Goal: Complete application form: Complete application form

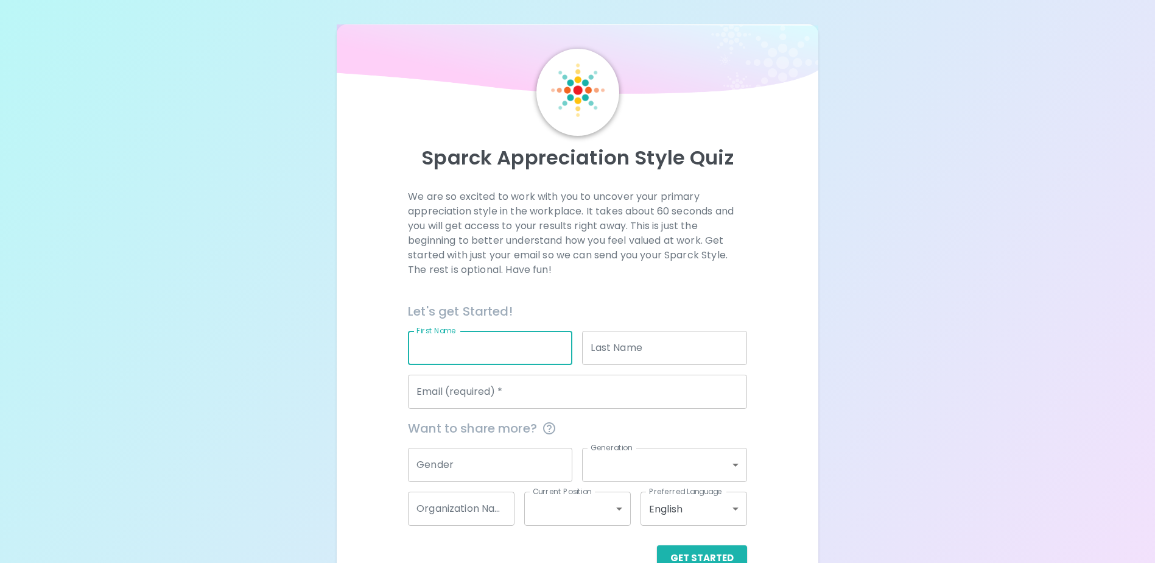
click at [478, 348] on input "First Name" at bounding box center [490, 348] width 164 height 34
type input "[PERSON_NAME]"
type input "[EMAIL_ADDRESS][DOMAIN_NAME]"
type input "DPH - Public Health"
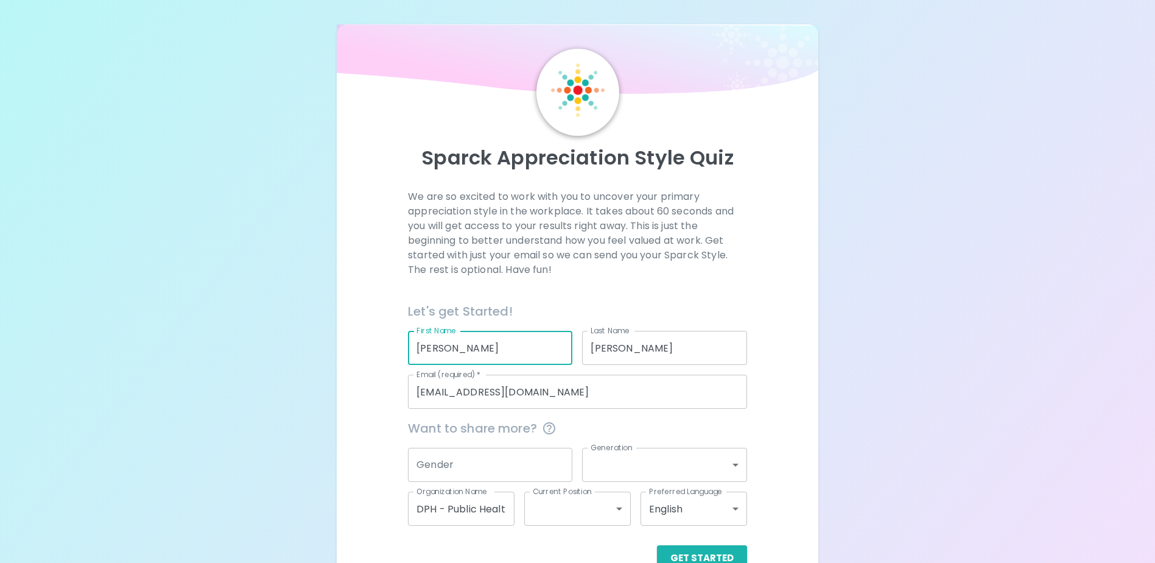
click at [473, 460] on input "Gender" at bounding box center [490, 464] width 164 height 34
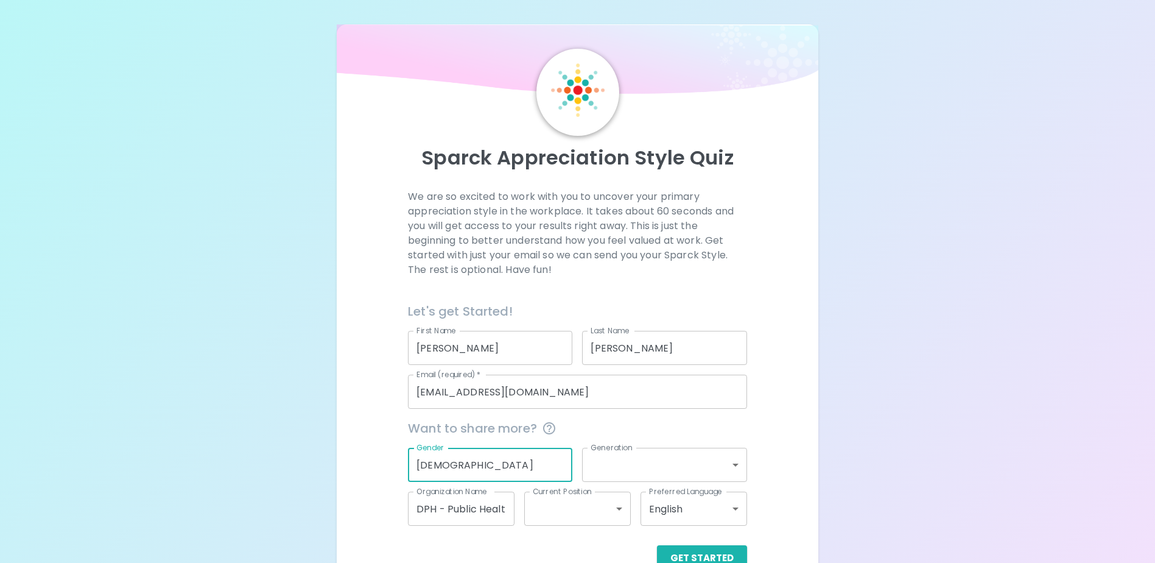
type input "[DEMOGRAPHIC_DATA]"
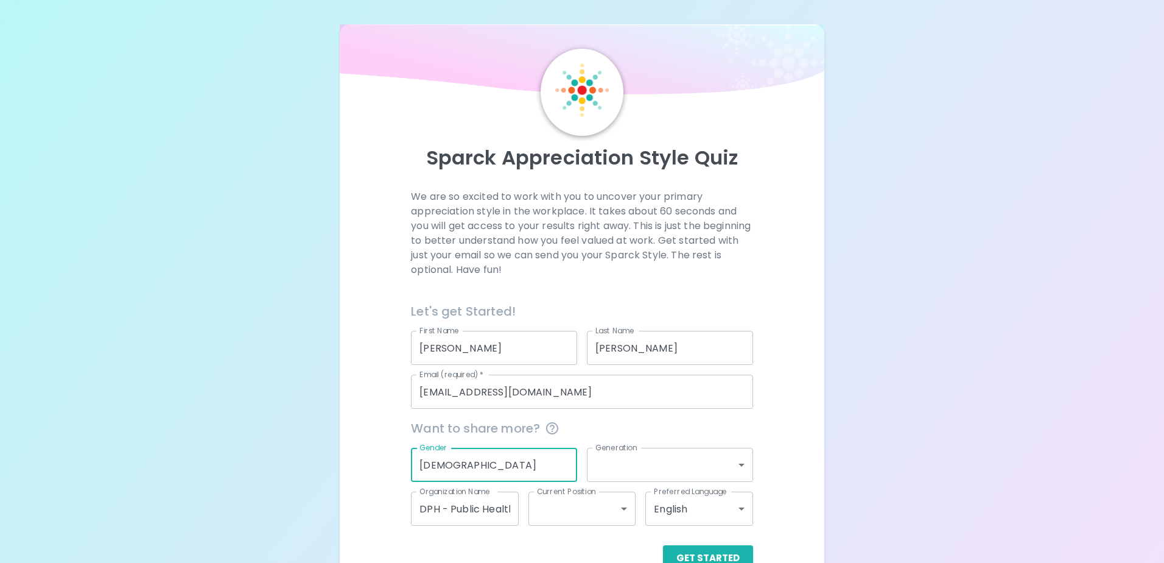
click at [672, 471] on body "Sparck Appreciation Style Quiz We are so excited to work with you to uncover yo…" at bounding box center [582, 297] width 1164 height 595
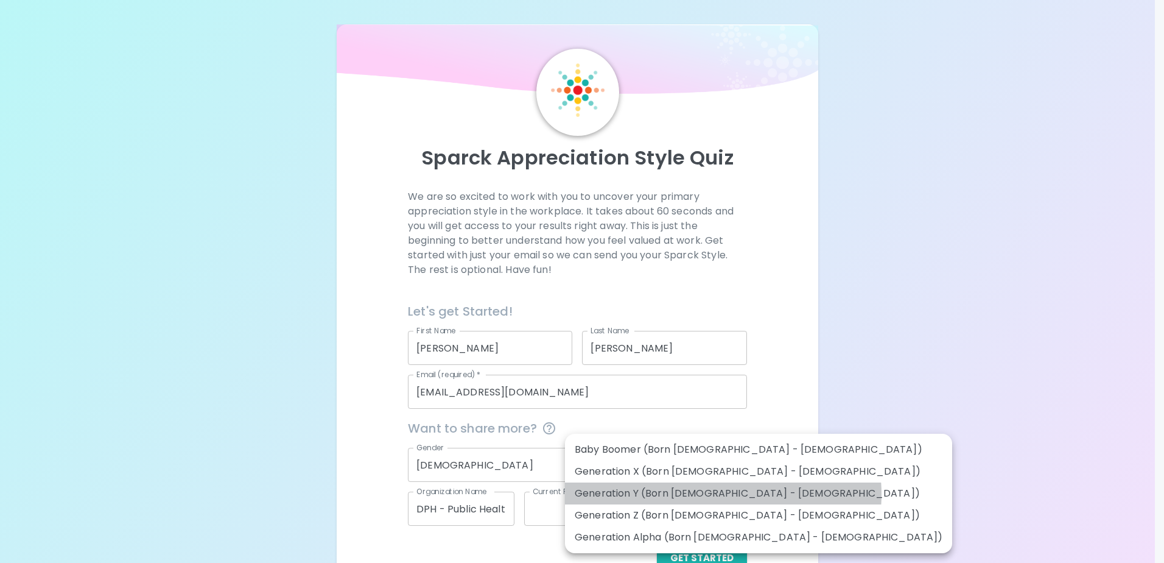
click at [723, 494] on li "Generation Y (Born [DEMOGRAPHIC_DATA] - [DEMOGRAPHIC_DATA])" at bounding box center [758, 493] width 387 height 22
type input "generation_y"
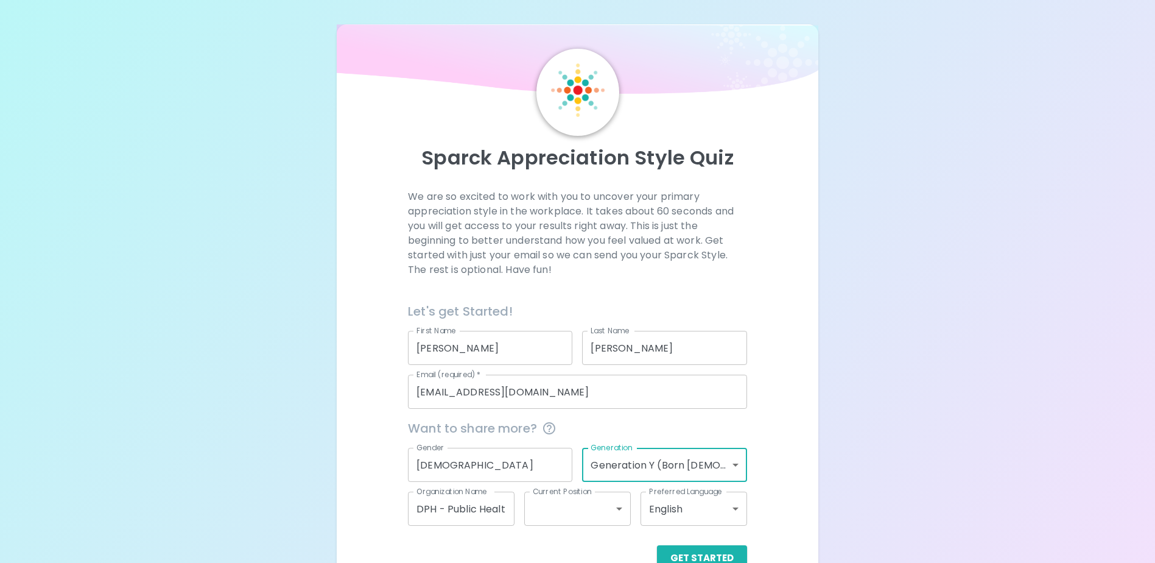
scroll to position [32, 0]
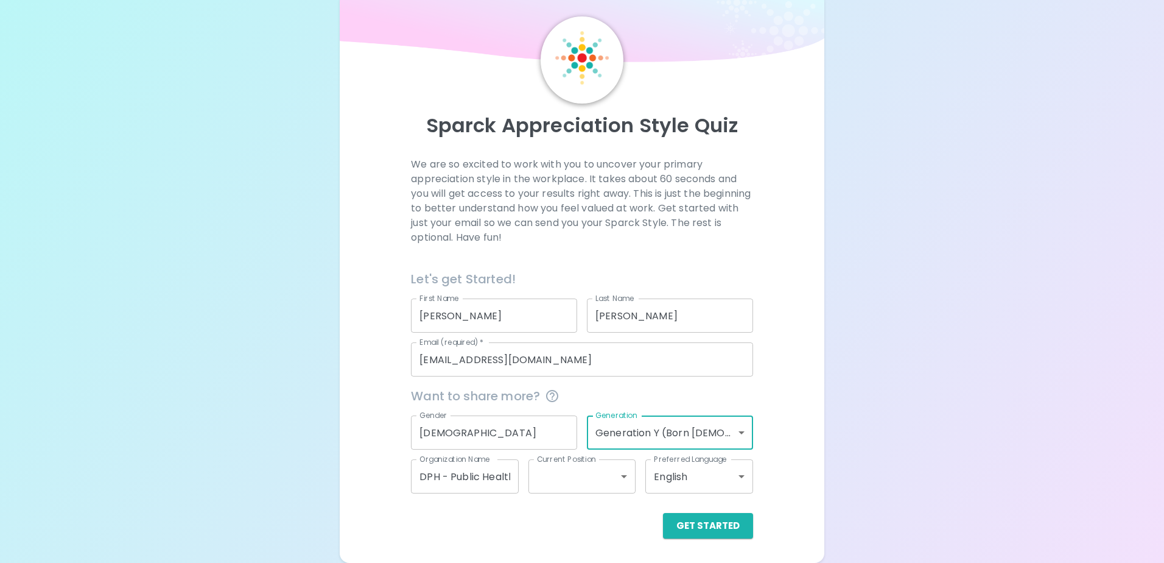
click at [616, 476] on body "Sparck Appreciation Style Quiz We are so excited to work with you to uncover yo…" at bounding box center [582, 265] width 1164 height 595
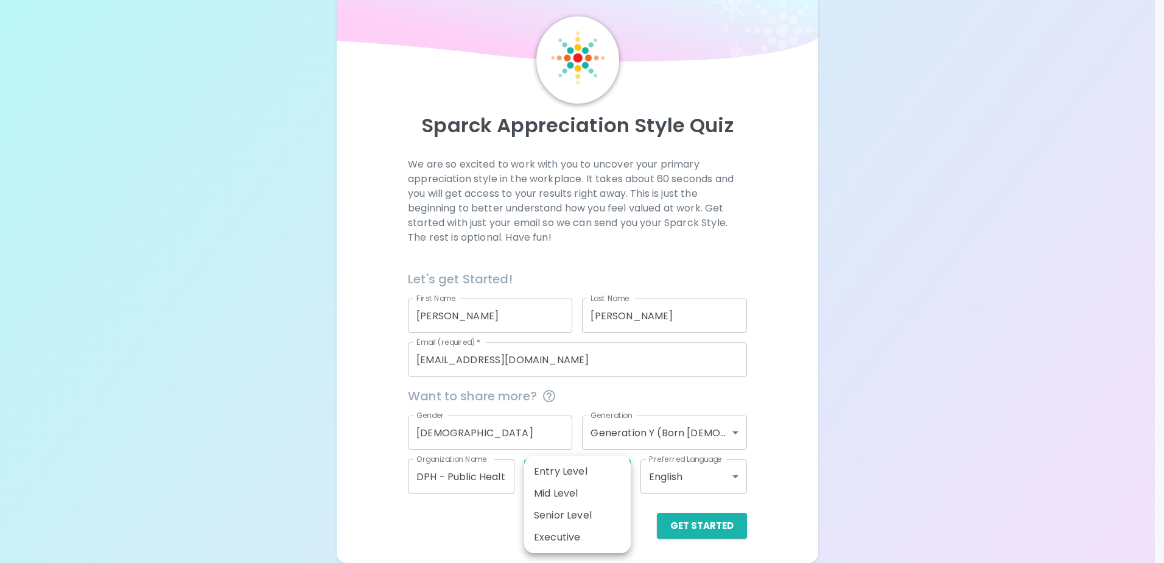
click at [592, 494] on li "Mid Level" at bounding box center [577, 493] width 107 height 22
type input "mid_level"
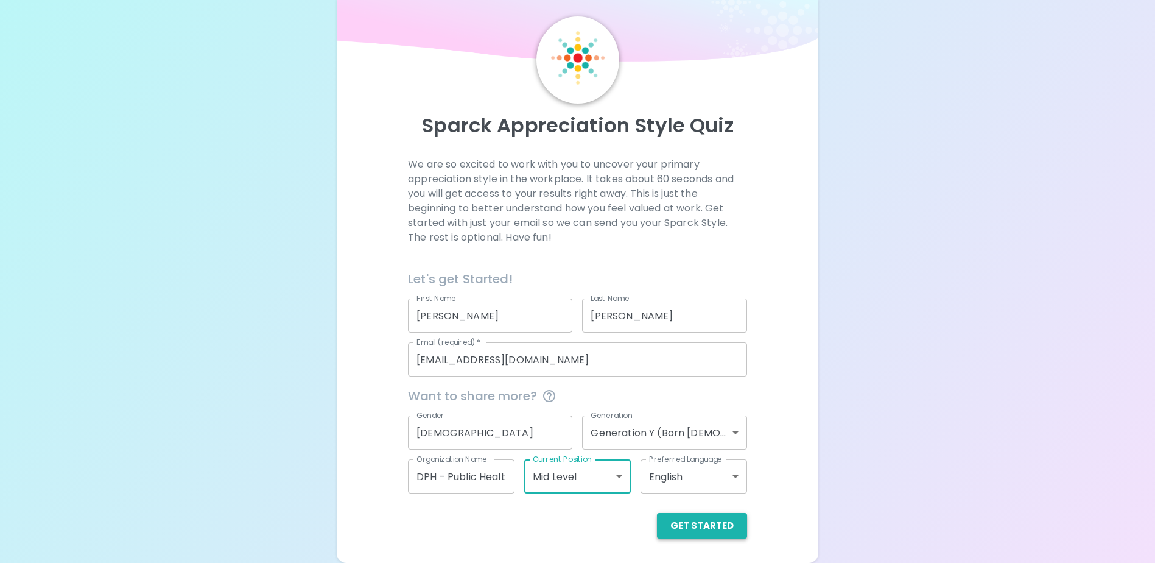
click at [720, 526] on button "Get Started" at bounding box center [702, 526] width 90 height 26
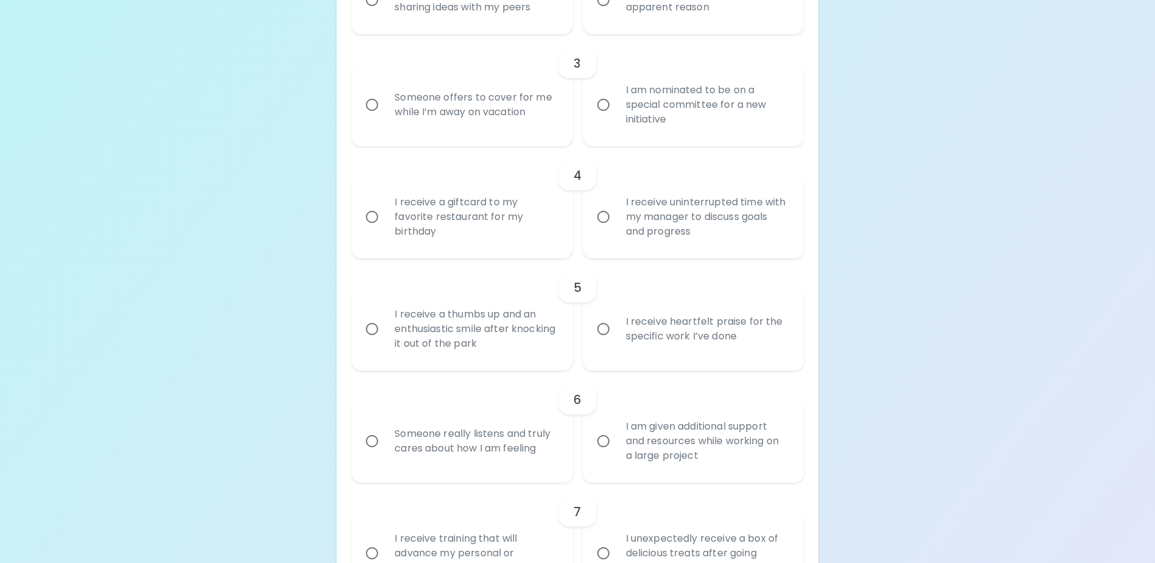
scroll to position [521, 0]
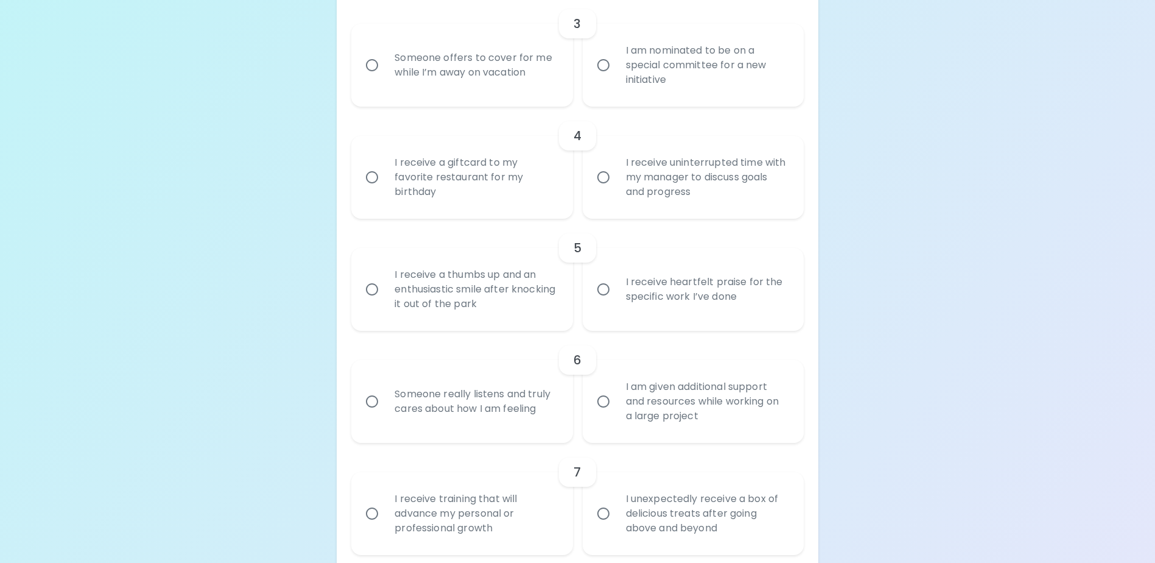
click at [371, 302] on input "I receive a thumbs up and an enthusiastic smile after knocking it out of the pa…" at bounding box center [372, 289] width 26 height 26
radio input "true"
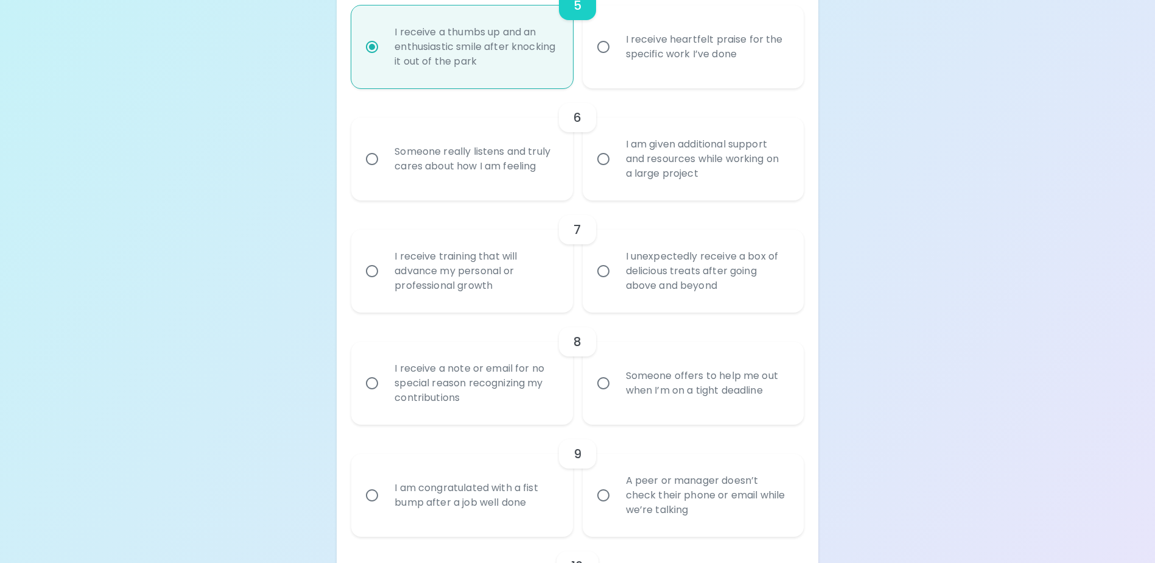
scroll to position [768, 0]
click at [372, 279] on input "I receive training that will advance my personal or professional growth" at bounding box center [372, 267] width 26 height 26
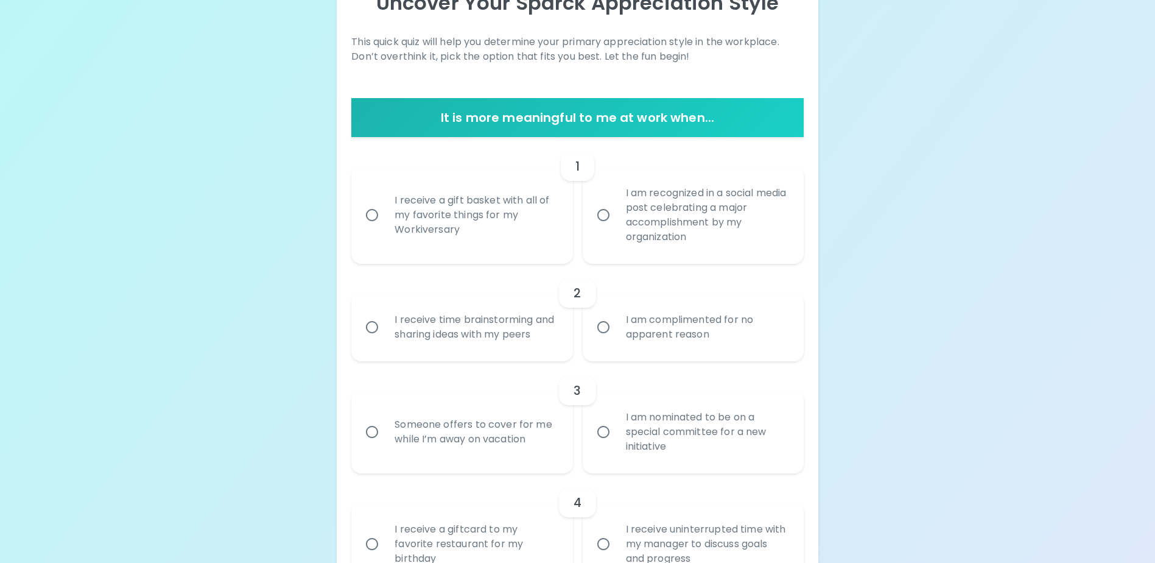
scroll to position [171, 0]
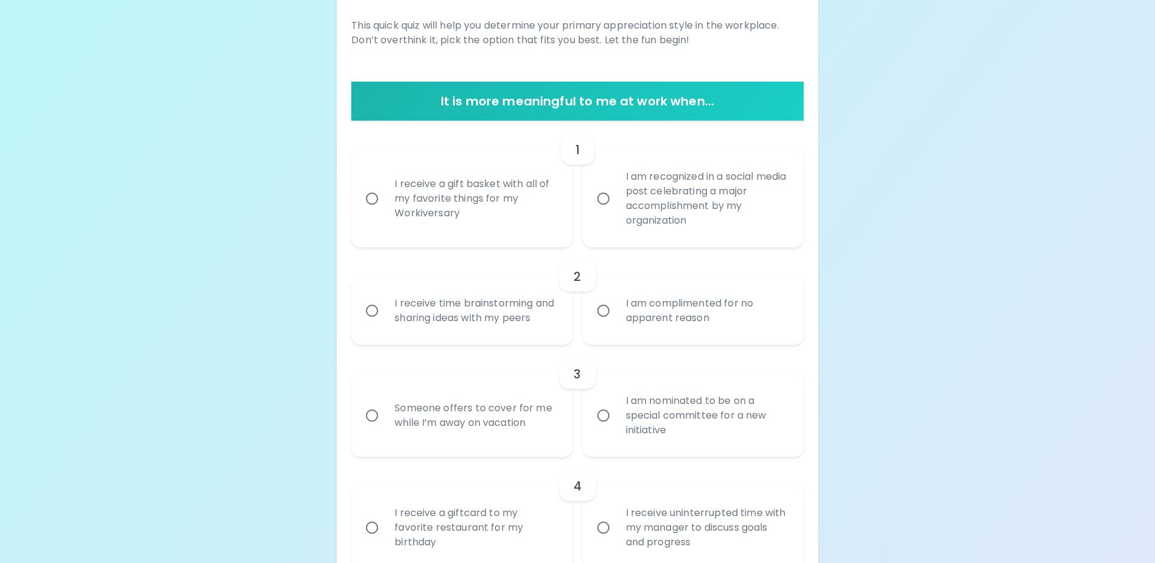
radio input "true"
click at [370, 200] on input "I receive a gift basket with all of my favorite things for my Workiversary" at bounding box center [372, 199] width 26 height 26
radio input "false"
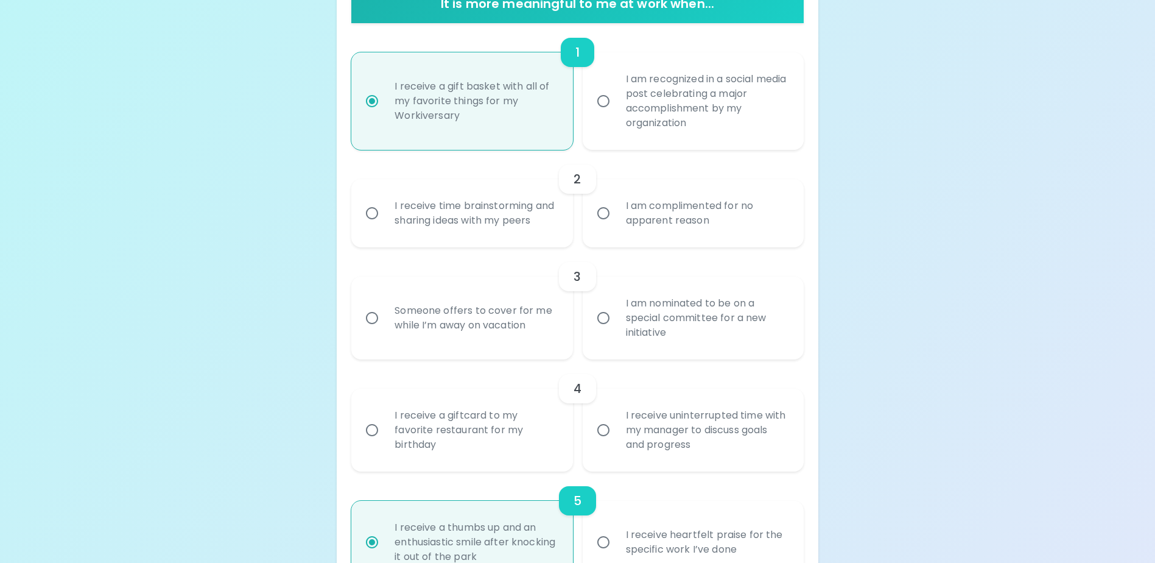
radio input "true"
click at [600, 218] on input "I am complimented for no apparent reason" at bounding box center [604, 213] width 26 height 26
radio input "false"
radio input "true"
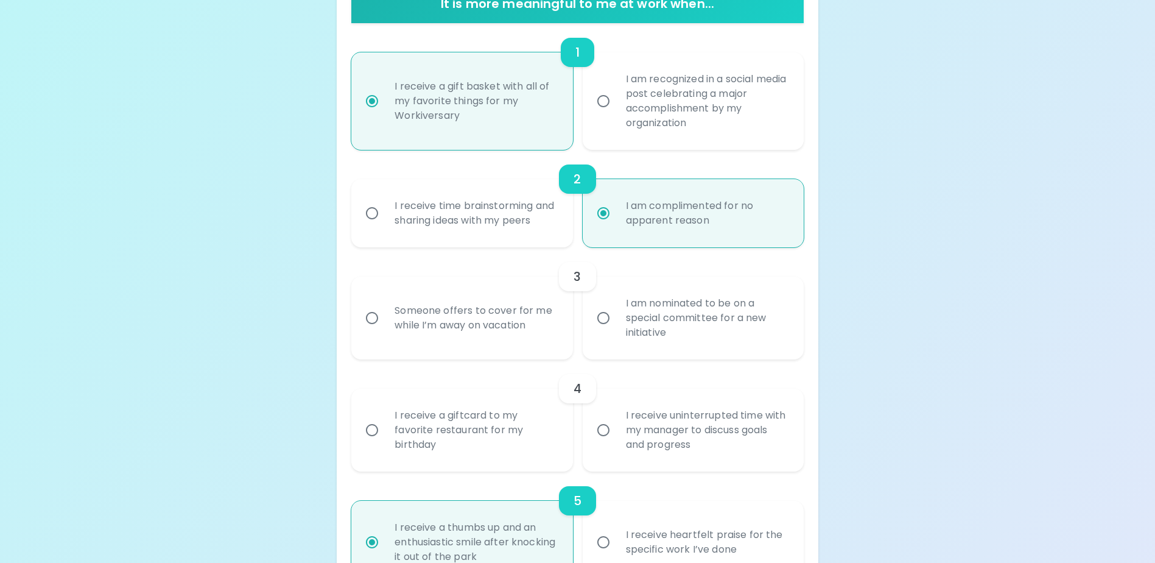
scroll to position [366, 0]
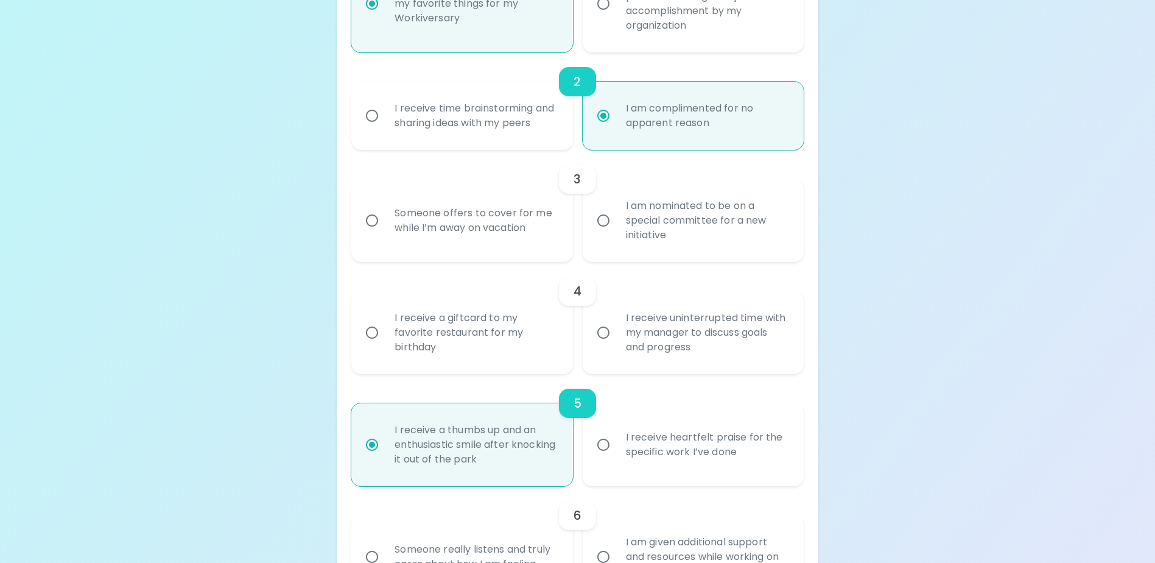
radio input "true"
click at [604, 233] on input "I am nominated to be on a special committee for a new initiative" at bounding box center [604, 221] width 26 height 26
radio input "false"
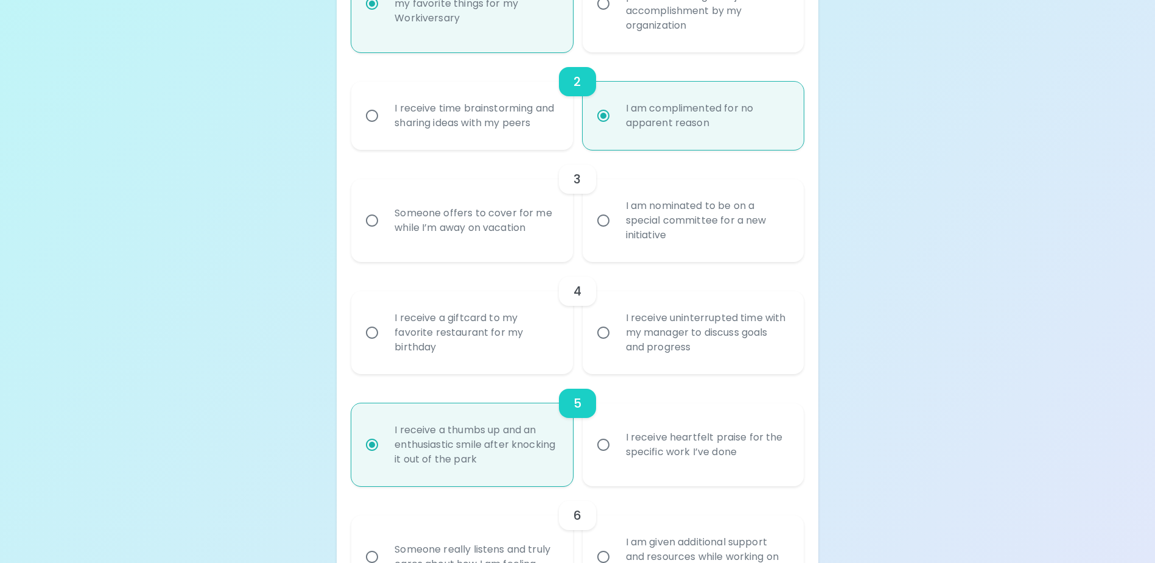
radio input "true"
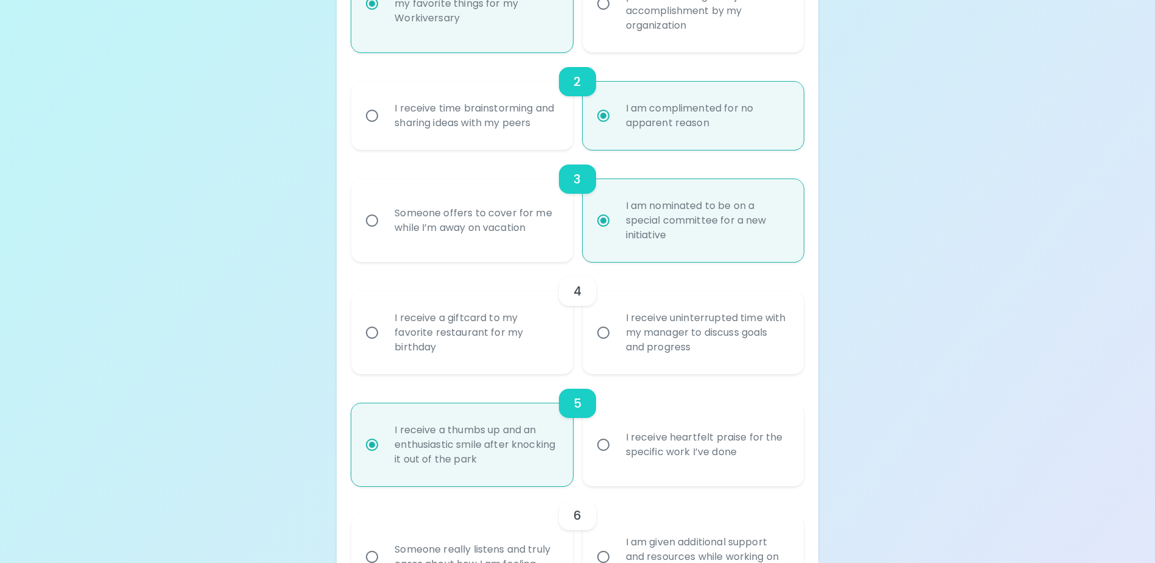
scroll to position [463, 0]
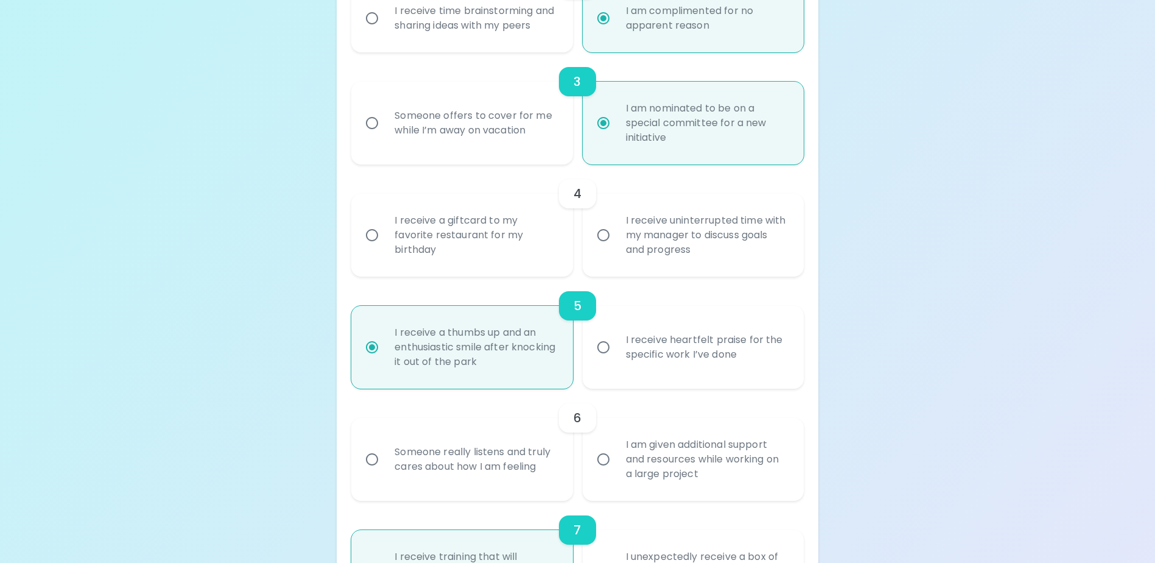
radio input "true"
click at [373, 248] on input "I receive a giftcard to my favorite restaurant for my birthday" at bounding box center [372, 235] width 26 height 26
radio input "false"
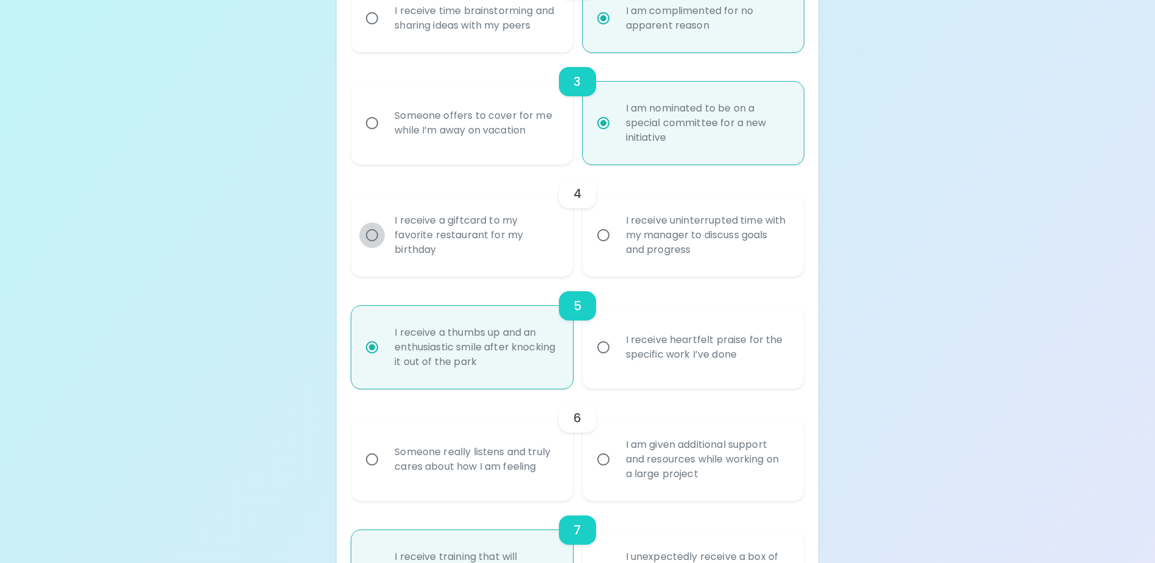
radio input "false"
radio input "true"
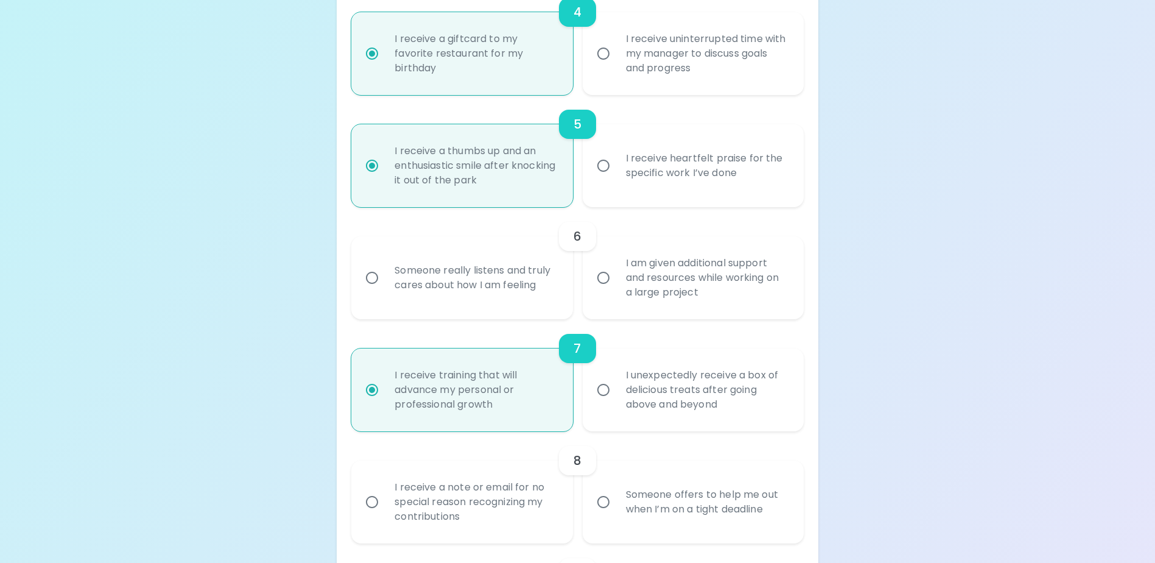
scroll to position [651, 0]
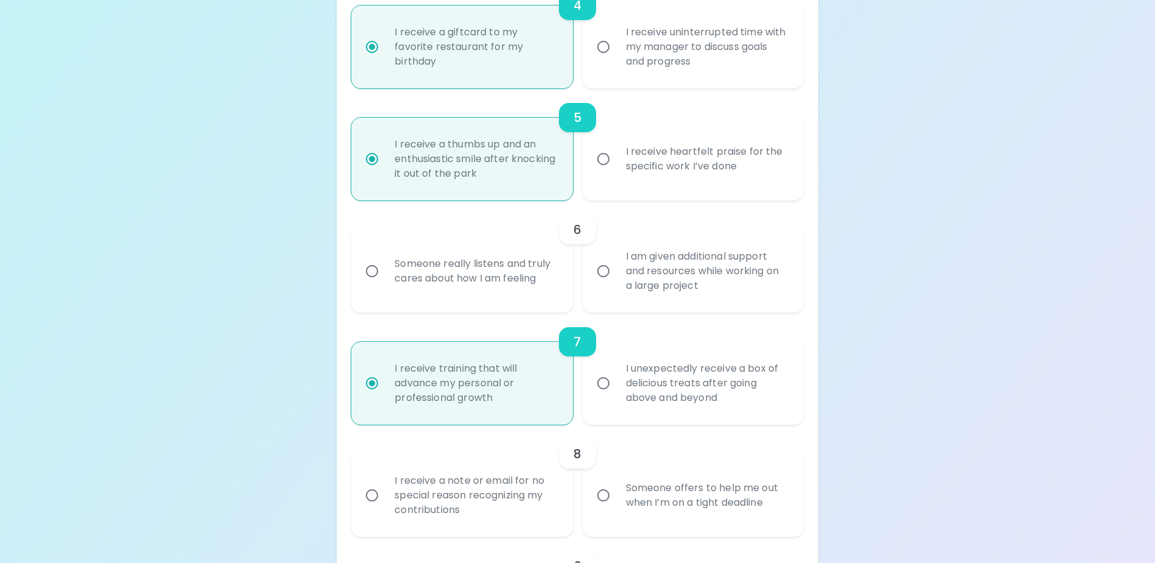
radio input "true"
click at [374, 284] on input "Someone really listens and truly cares about how I am feeling" at bounding box center [372, 271] width 26 height 26
radio input "false"
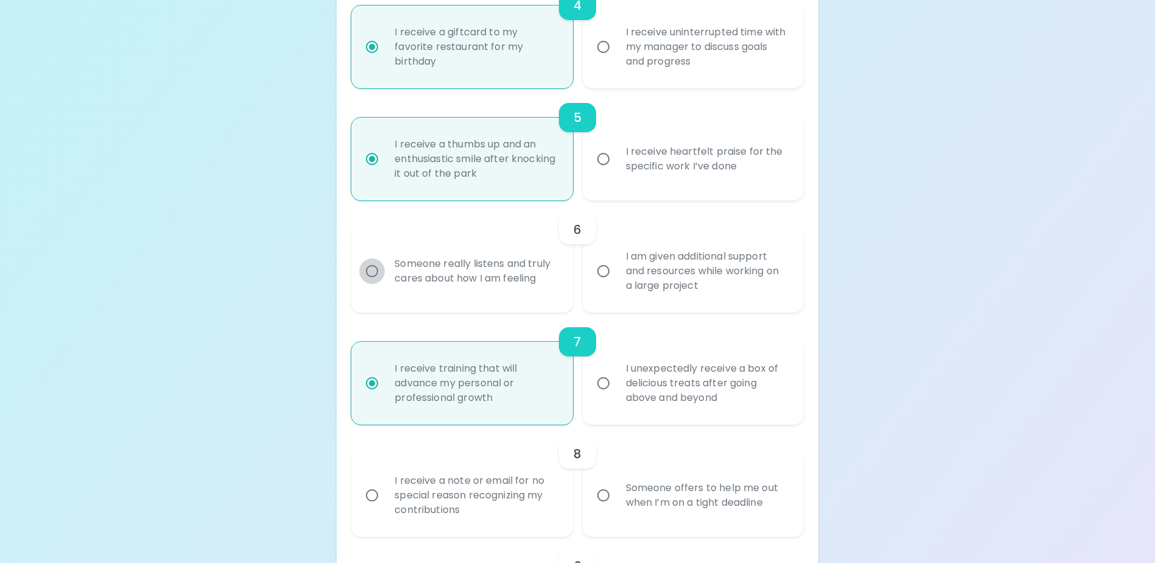
radio input "false"
radio input "true"
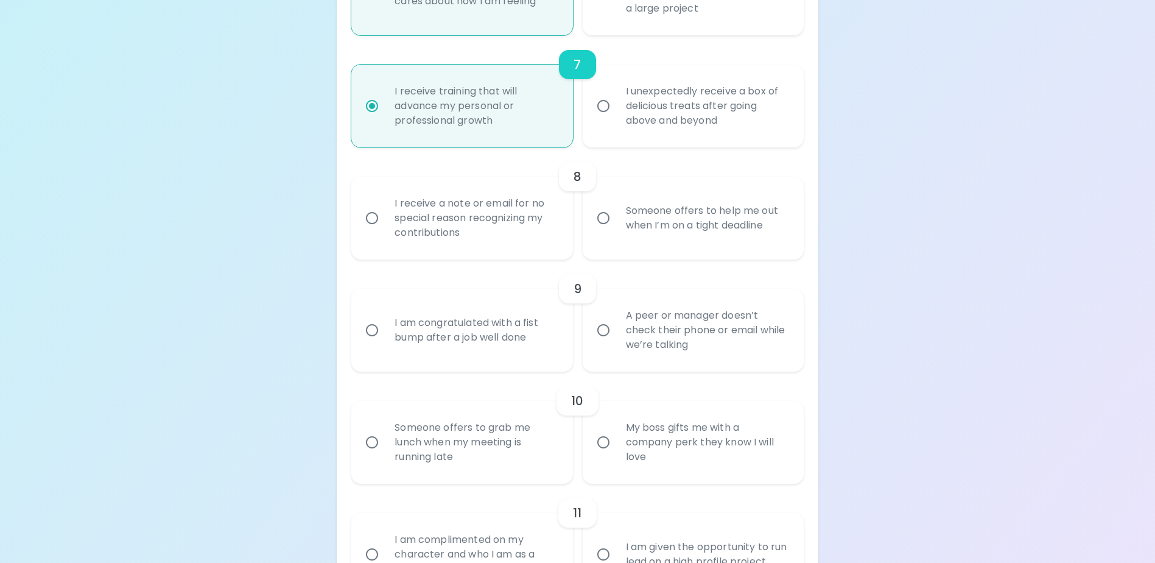
scroll to position [935, 0]
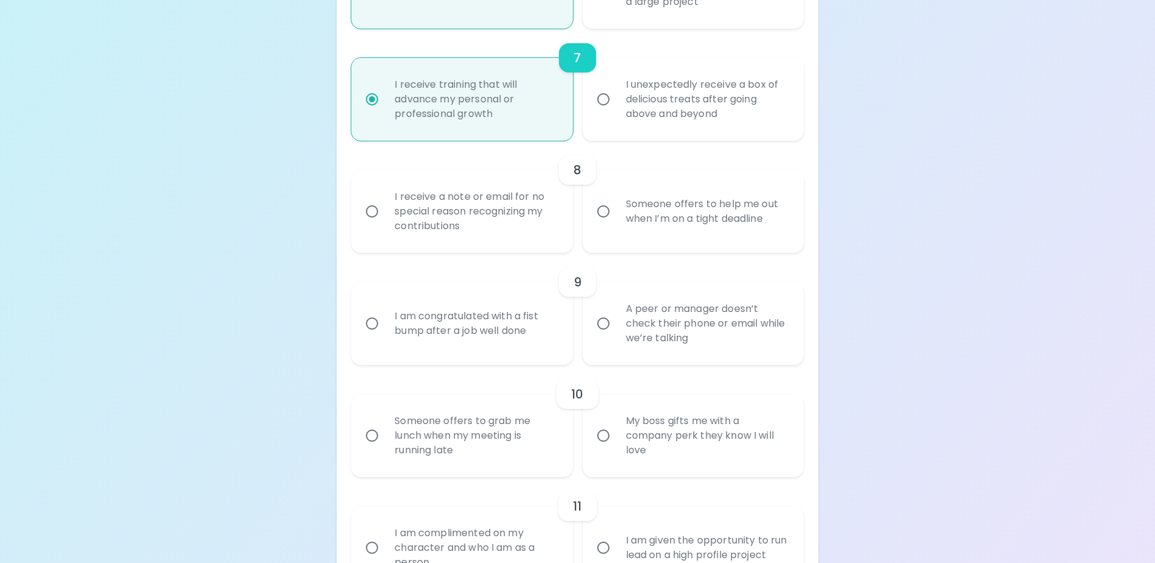
radio input "true"
click at [371, 224] on input "I receive a note or email for no special reason recognizing my contributions" at bounding box center [372, 211] width 26 height 26
radio input "false"
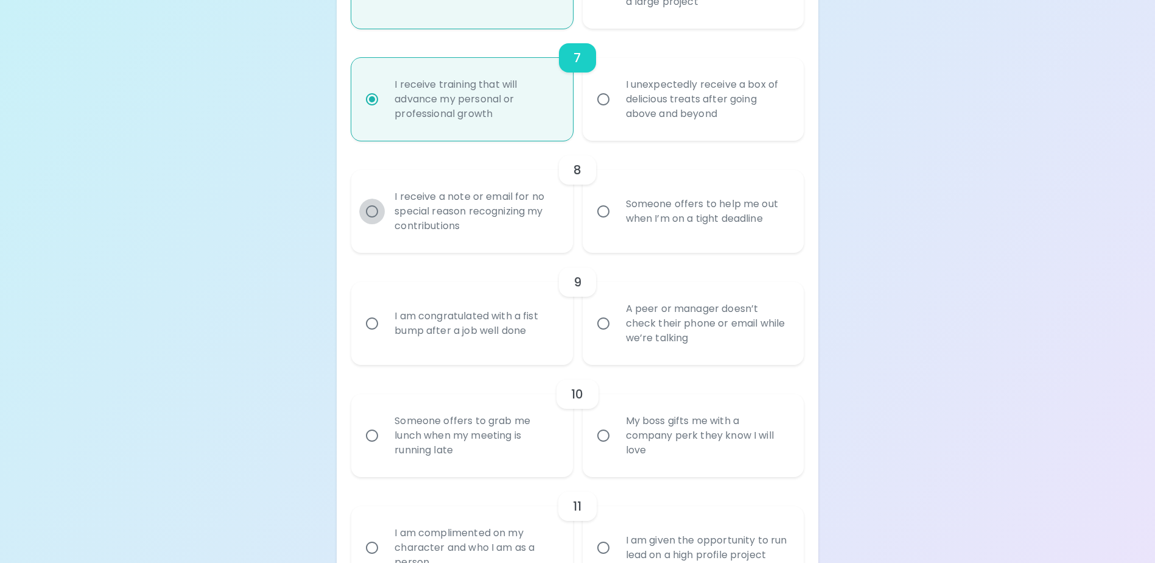
radio input "false"
radio input "true"
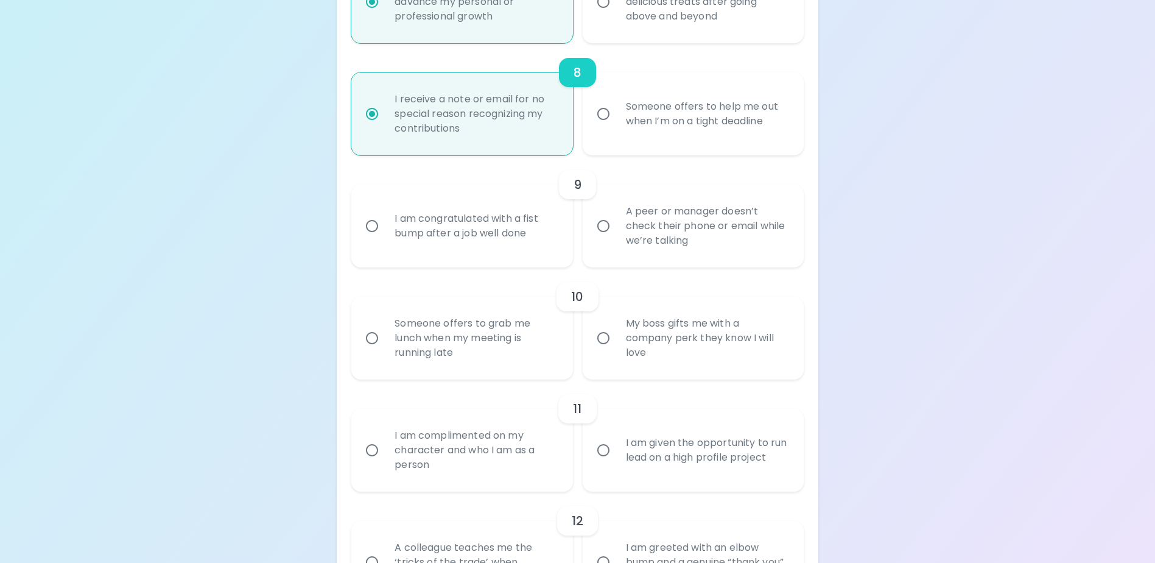
radio input "true"
click at [372, 236] on input "I am congratulated with a fist bump after a job well done" at bounding box center [372, 226] width 26 height 26
radio input "false"
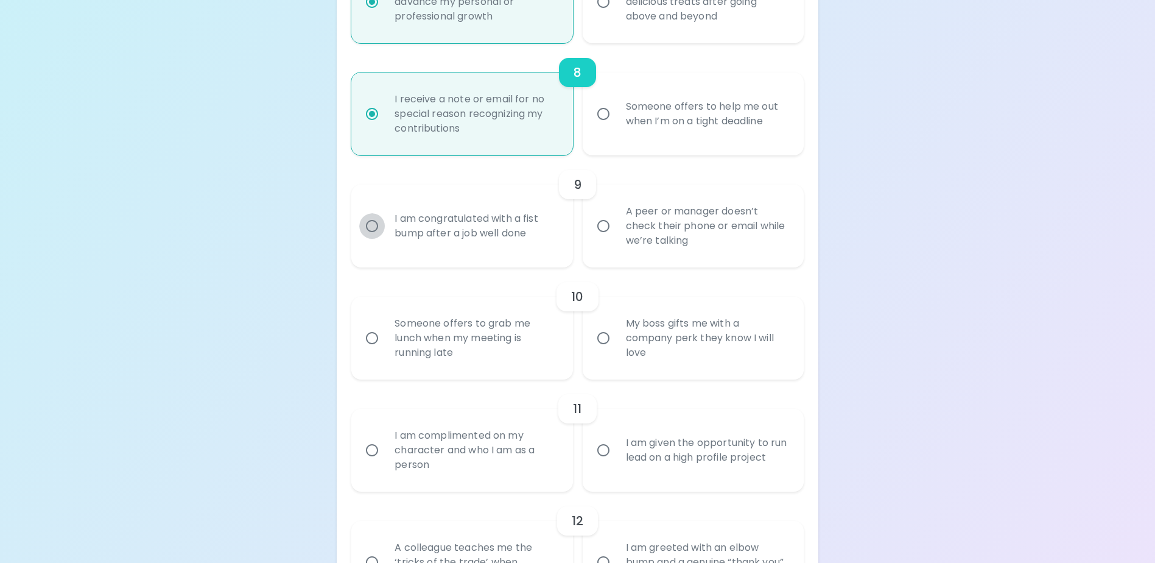
radio input "false"
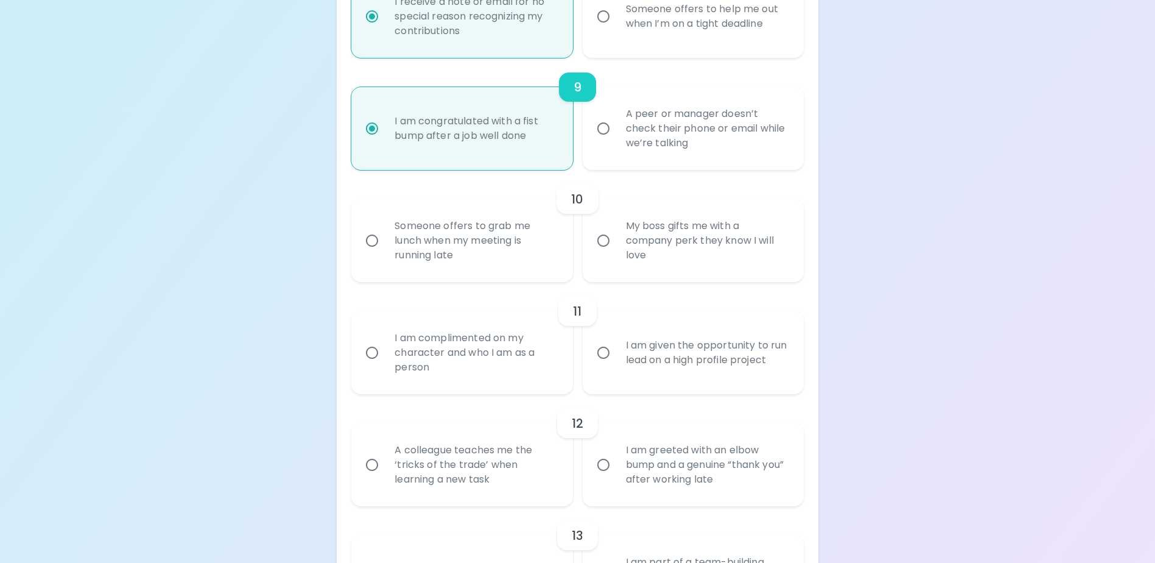
radio input "true"
click at [370, 253] on input "Someone offers to grab me lunch when my meeting is running late" at bounding box center [372, 241] width 26 height 26
radio input "false"
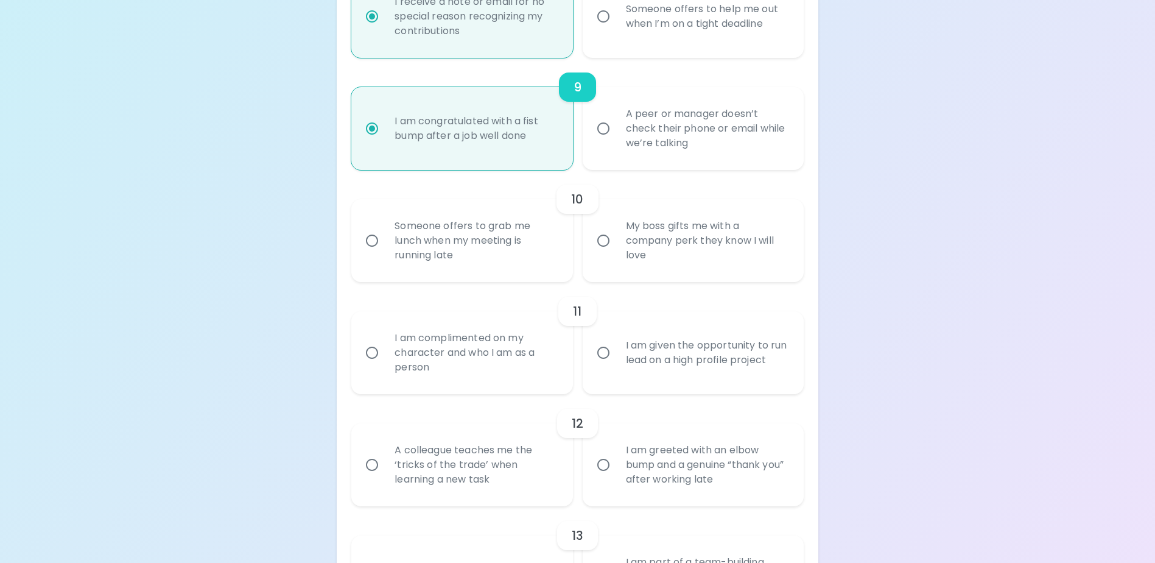
radio input "false"
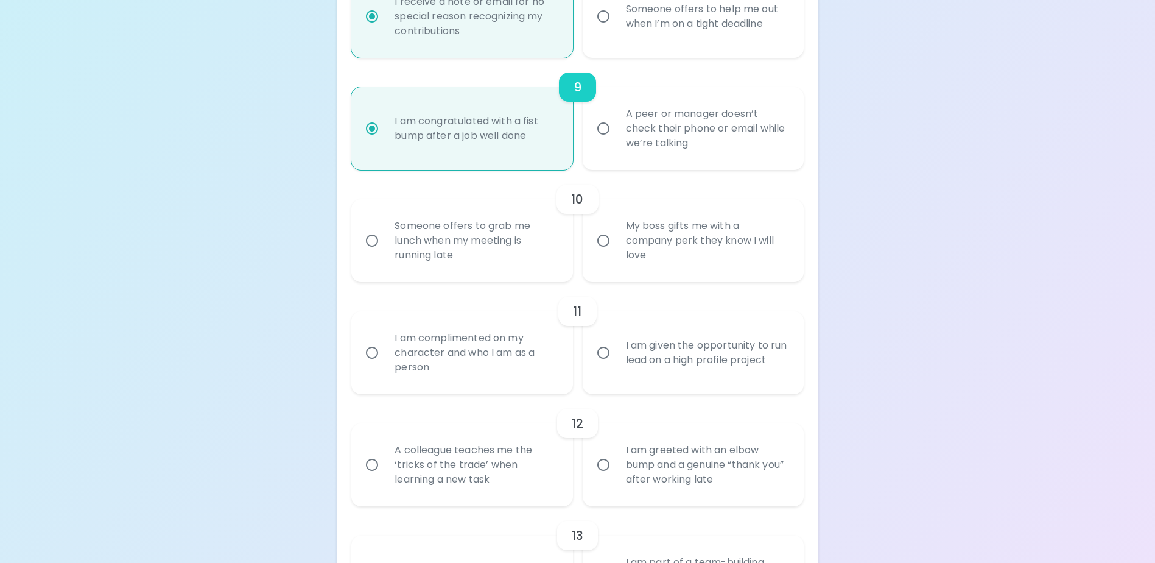
scroll to position [1227, 0]
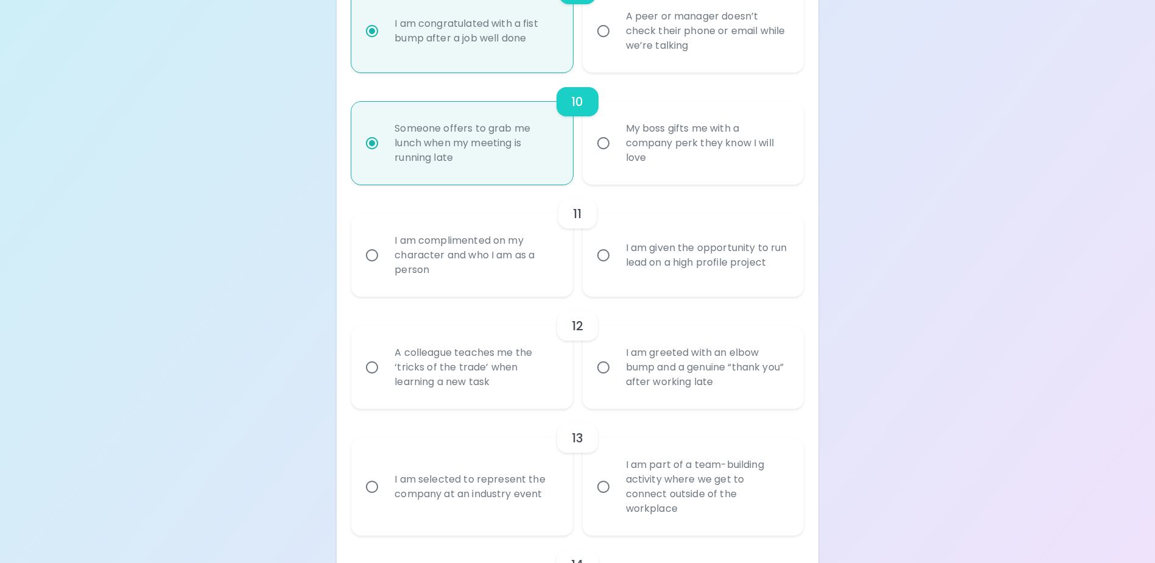
radio input "true"
click at [602, 268] on input "I am given the opportunity to run lead on a high profile project" at bounding box center [604, 255] width 26 height 26
radio input "false"
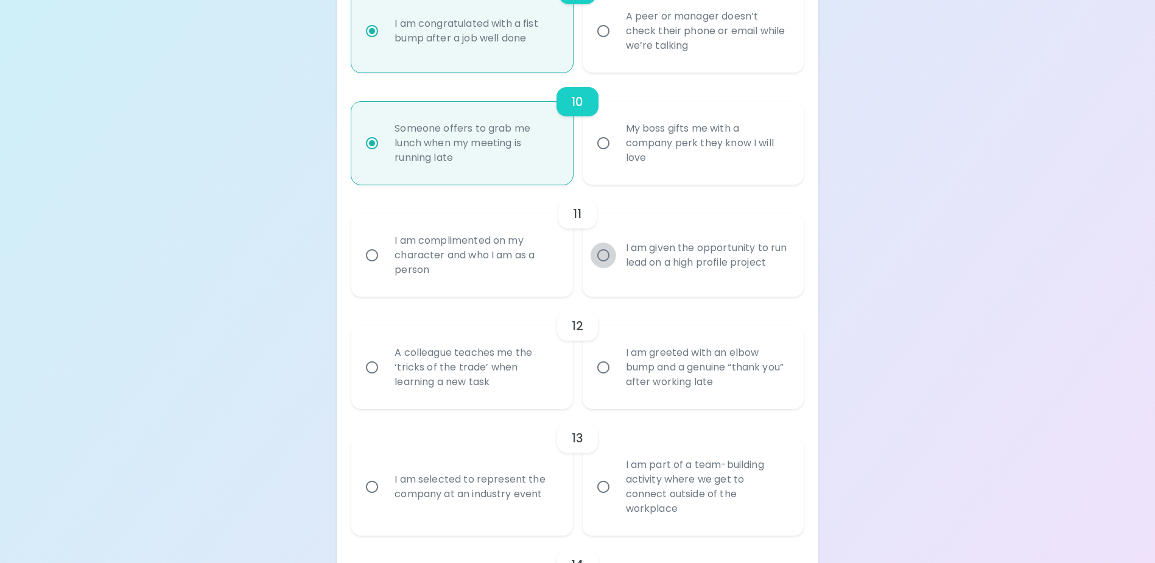
radio input "false"
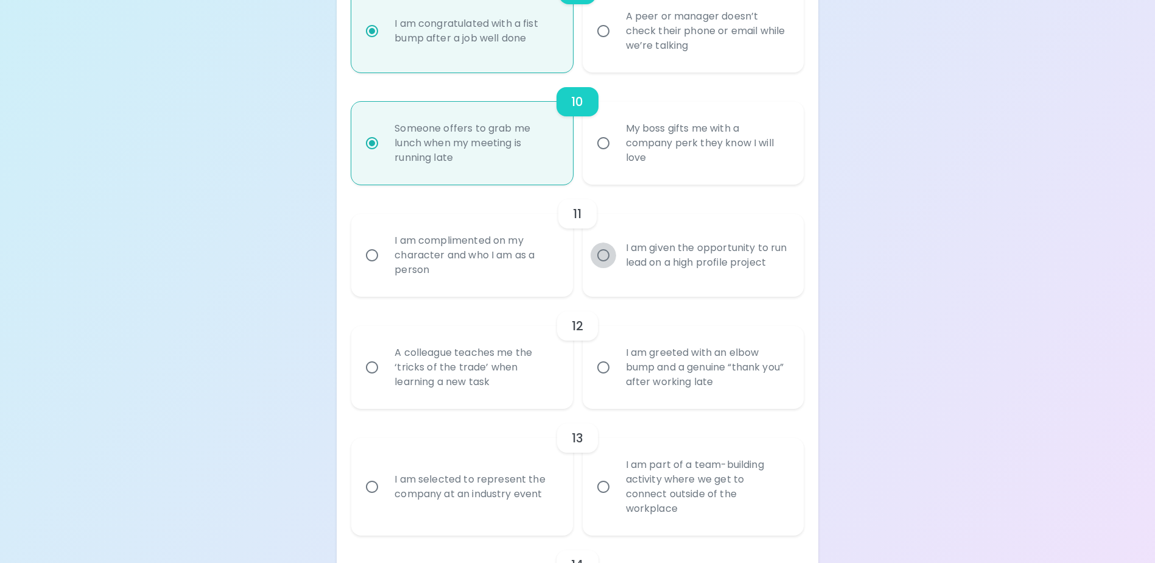
radio input "false"
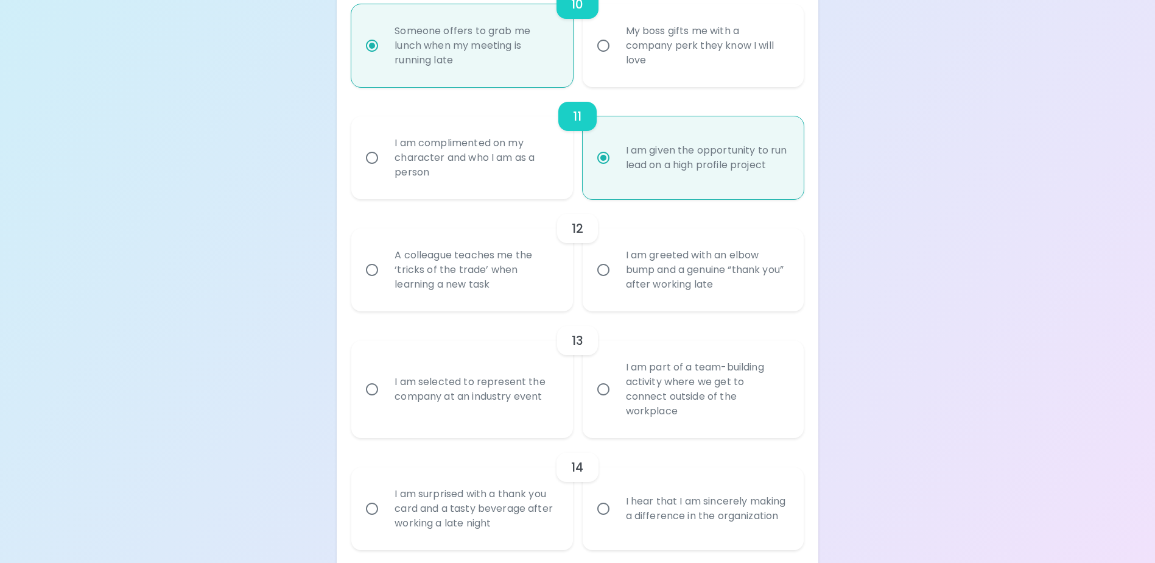
radio input "true"
click at [384, 280] on input "A colleague teaches me the ‘tricks of the trade’ when learning a new task" at bounding box center [372, 270] width 26 height 26
radio input "false"
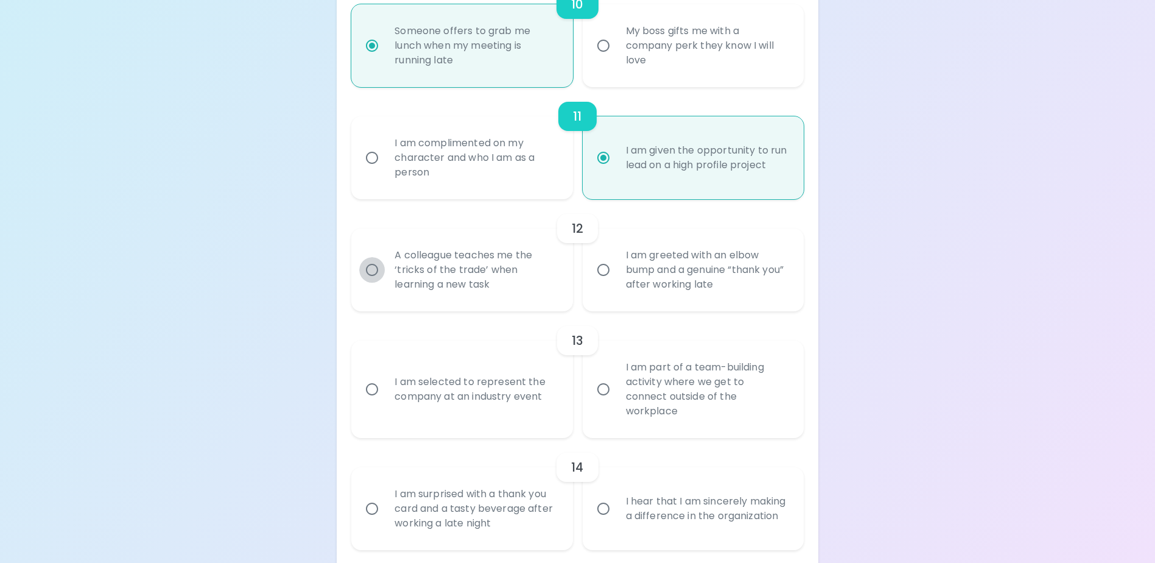
radio input "false"
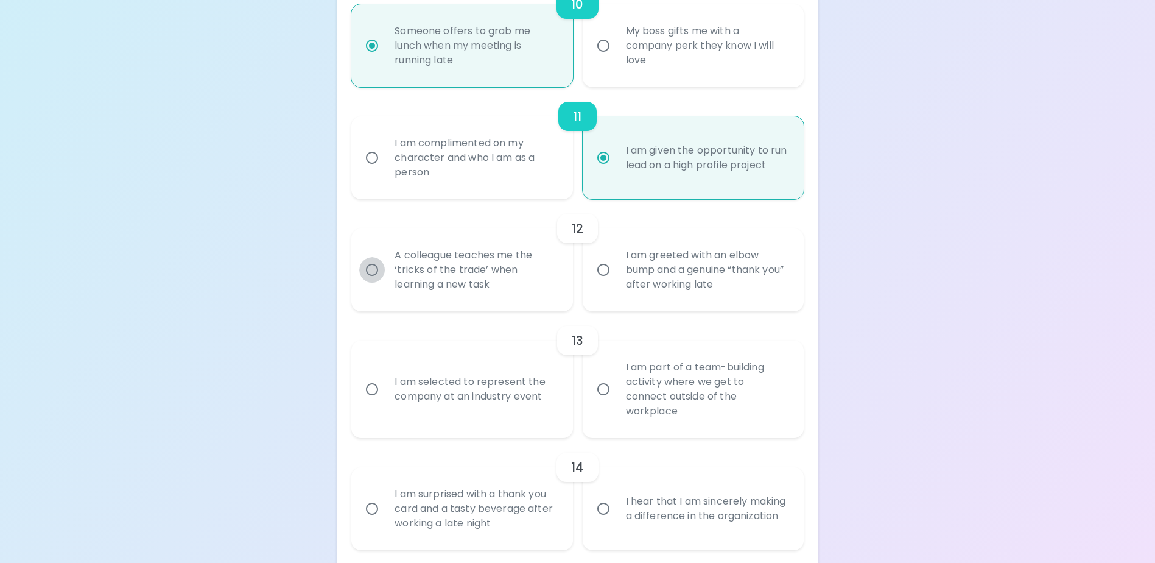
radio input "false"
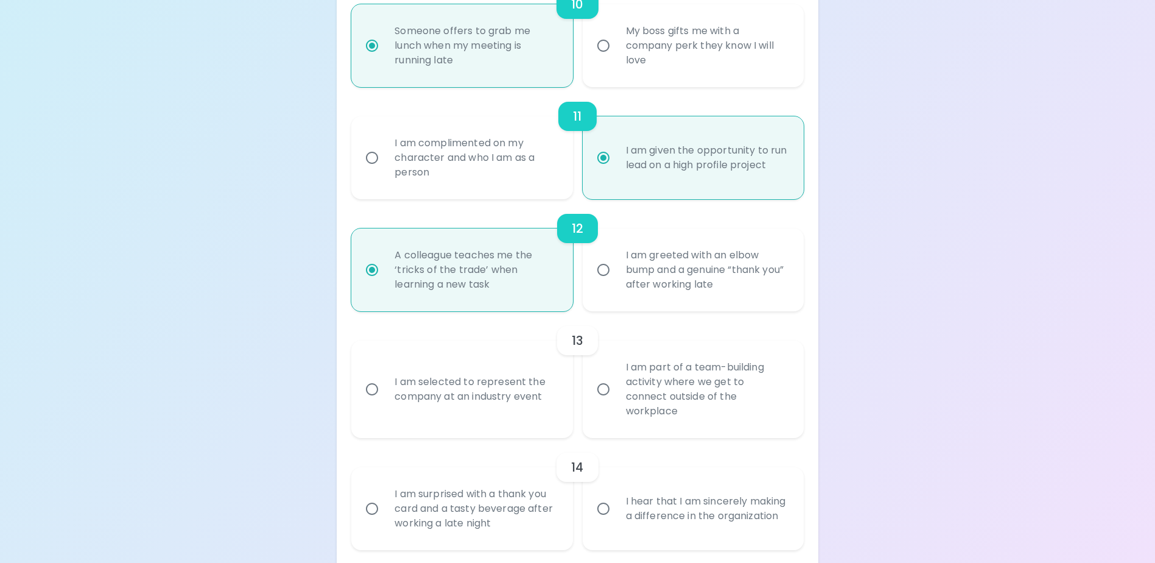
scroll to position [1422, 0]
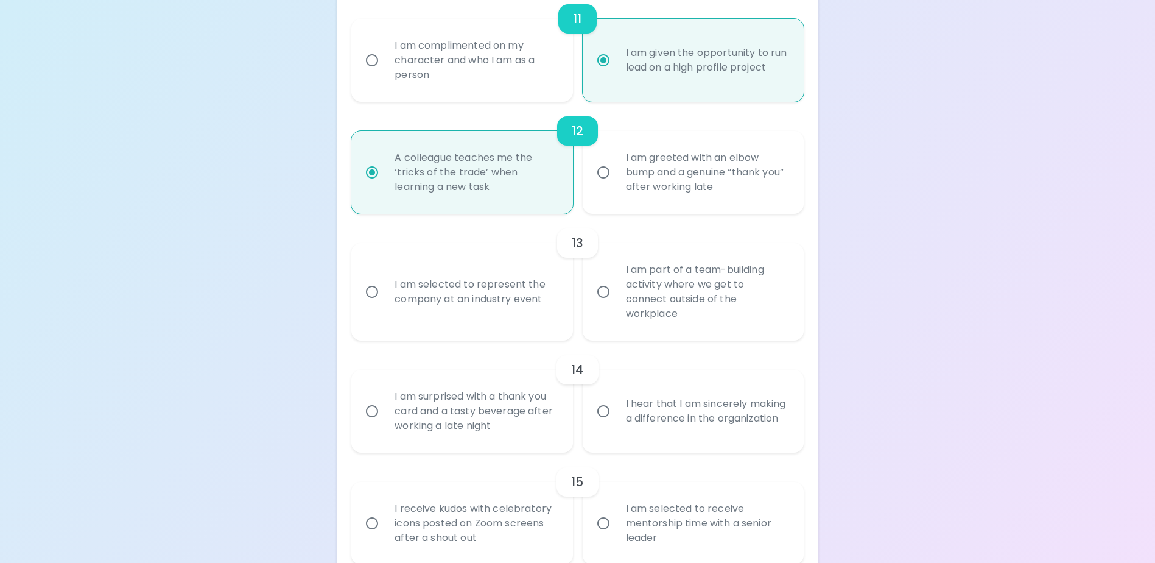
radio input "true"
click at [367, 296] on input "I am selected to represent the company at an industry event" at bounding box center [372, 292] width 26 height 26
radio input "false"
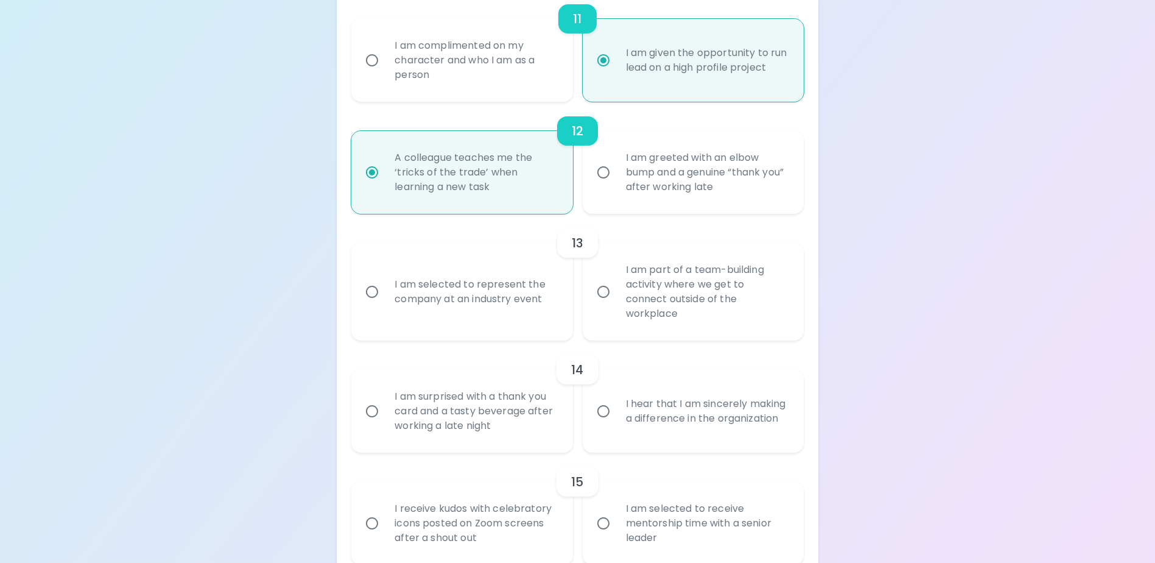
radio input "false"
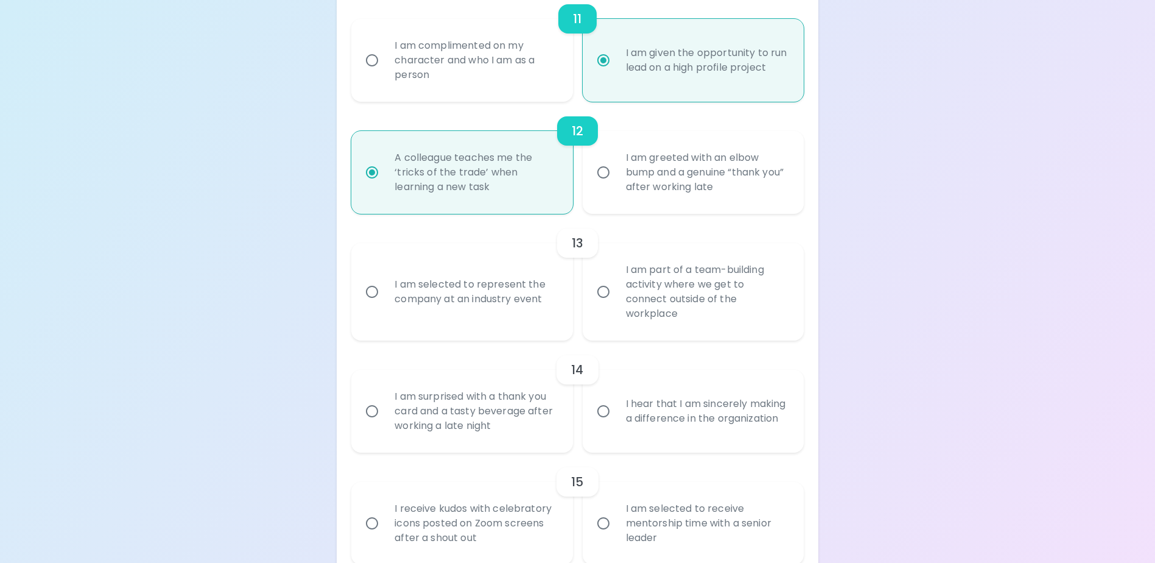
radio input "false"
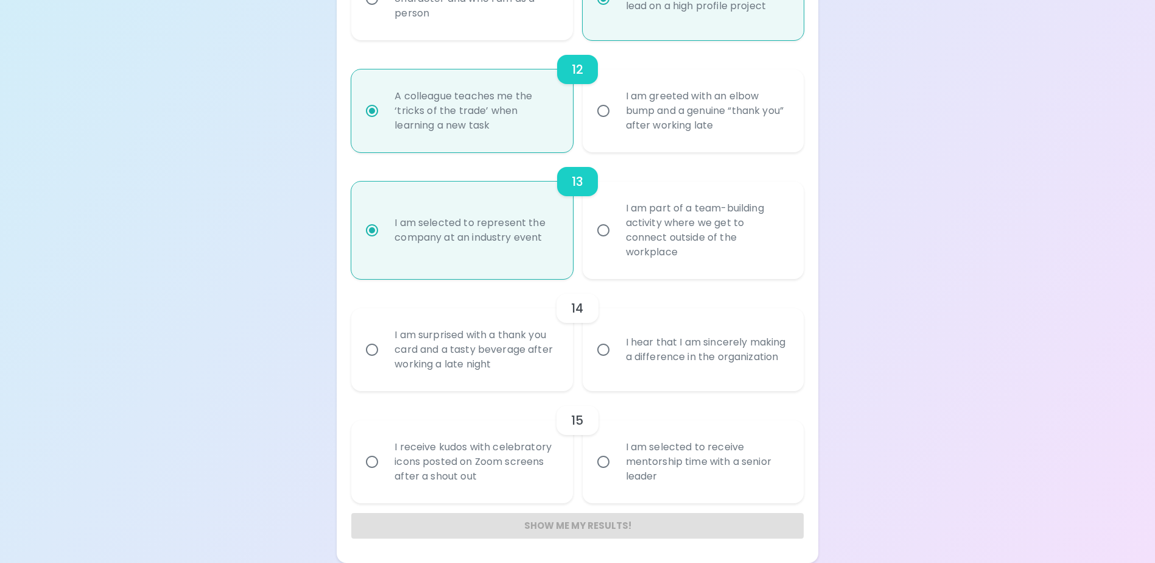
radio input "true"
click at [600, 353] on input "I hear that I am sincerely making a difference in the organization" at bounding box center [604, 350] width 26 height 26
radio input "false"
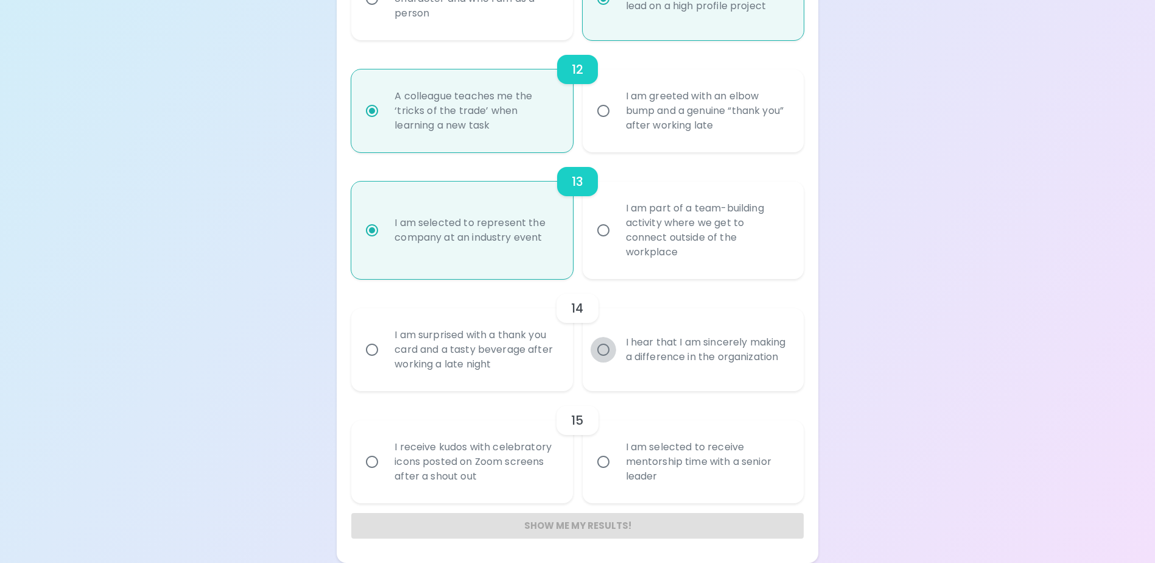
radio input "false"
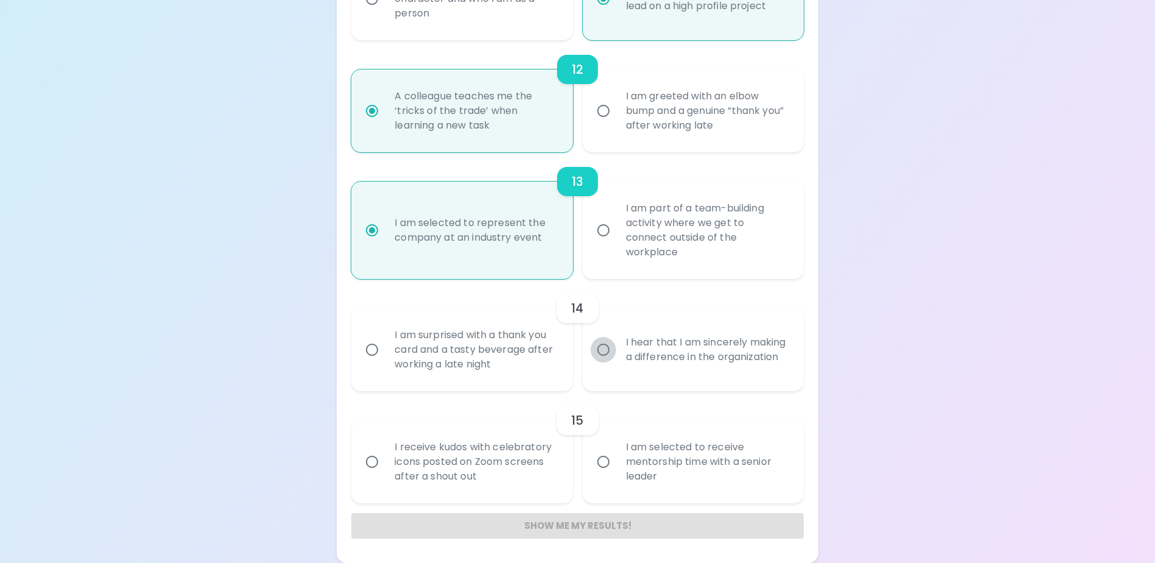
radio input "false"
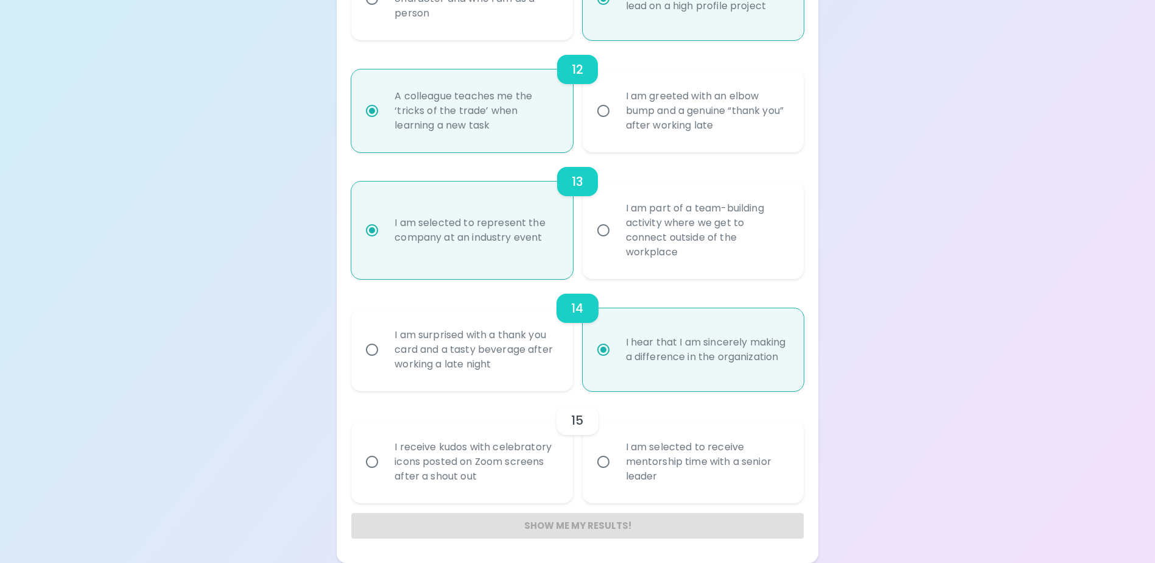
radio input "true"
click at [604, 460] on input "I am selected to receive mentorship time with a senior leader" at bounding box center [604, 462] width 26 height 26
radio input "false"
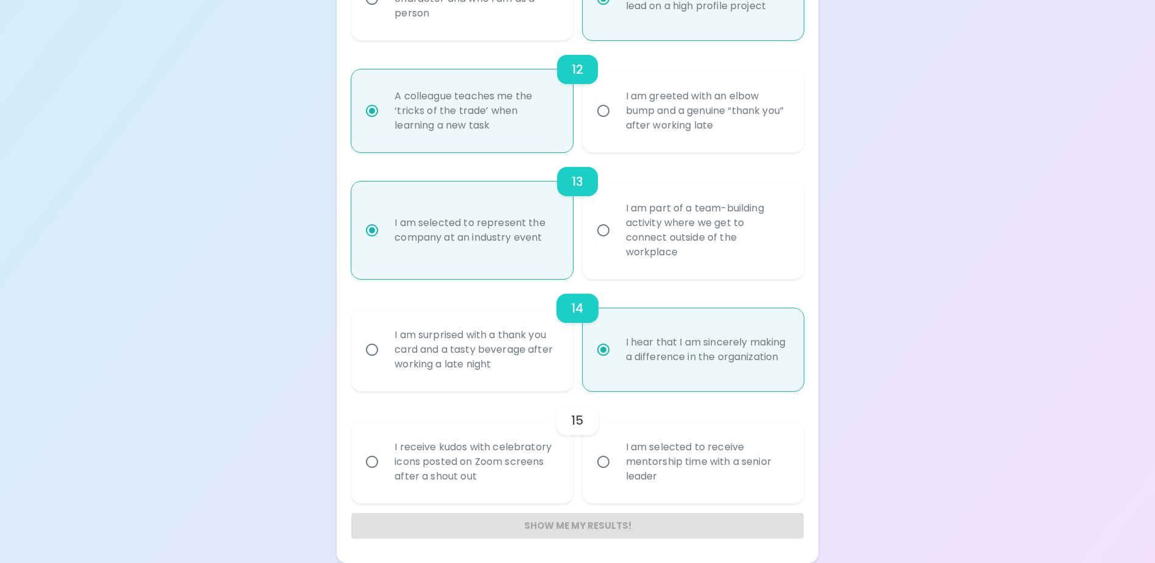
radio input "false"
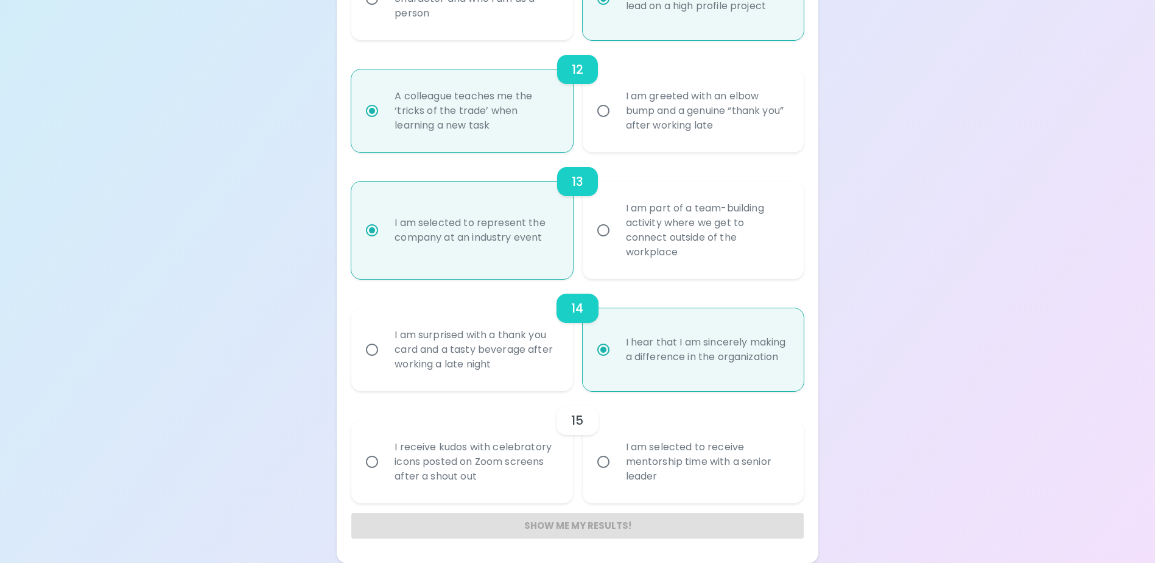
radio input "false"
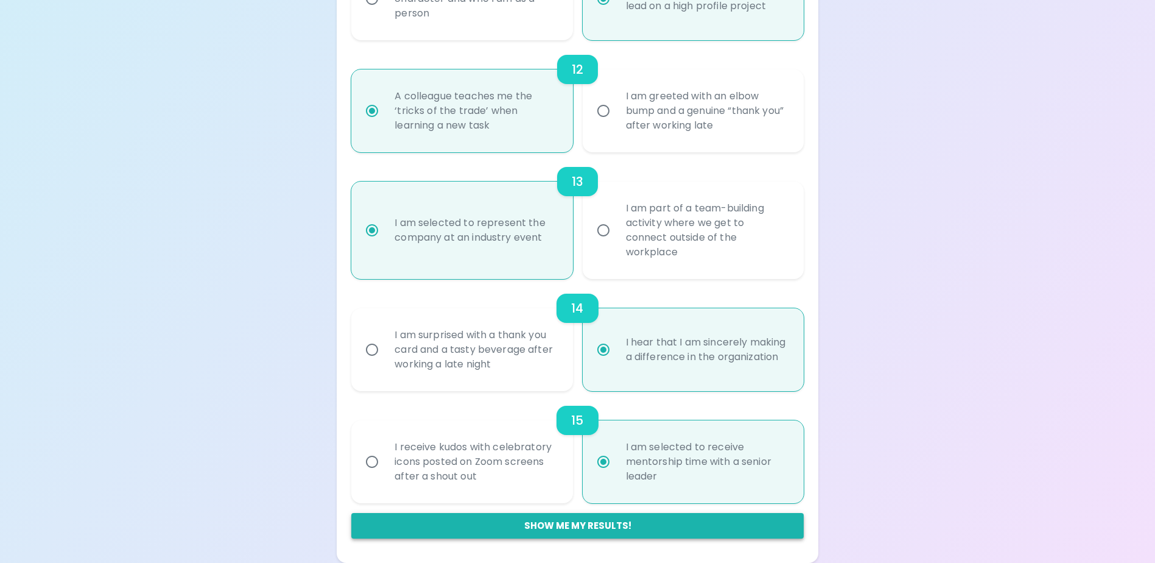
radio input "true"
click at [581, 527] on button "Show me my results!" at bounding box center [577, 526] width 452 height 26
radio input "false"
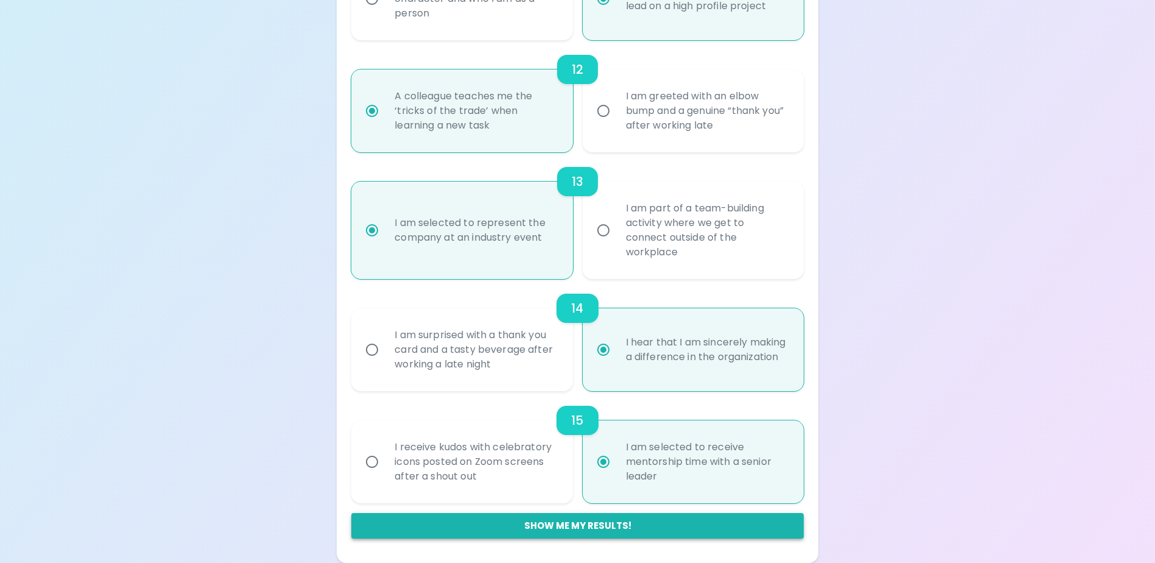
radio input "false"
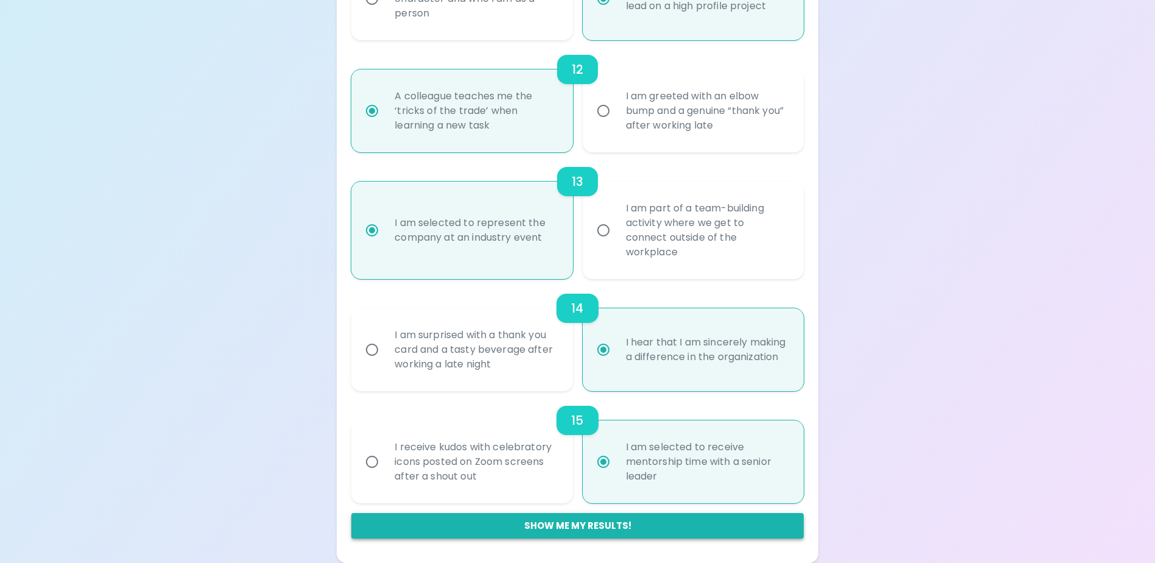
radio input "false"
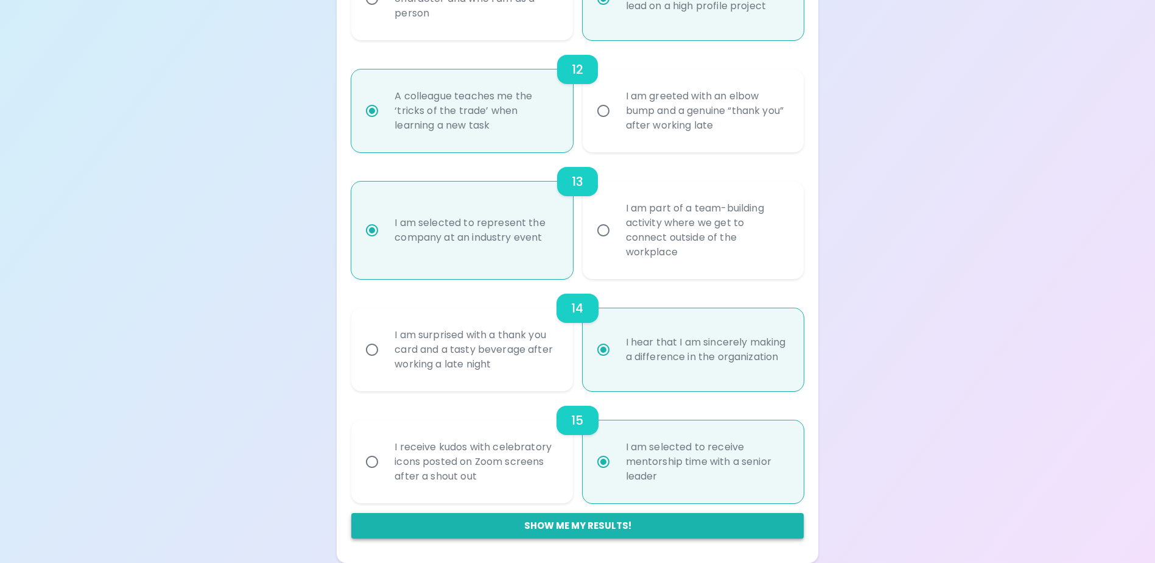
radio input "false"
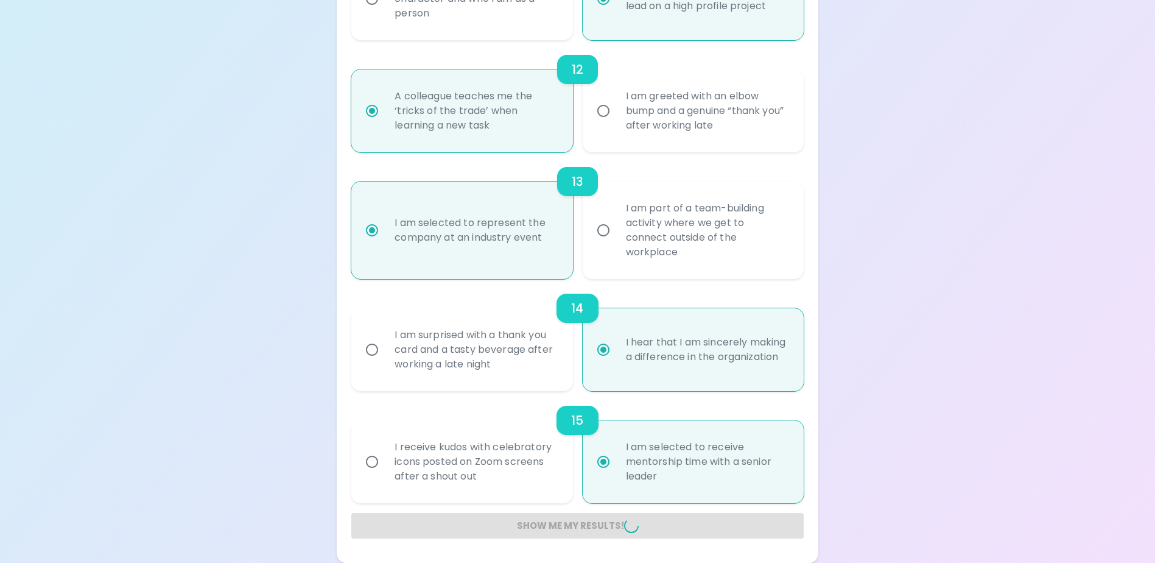
radio input "false"
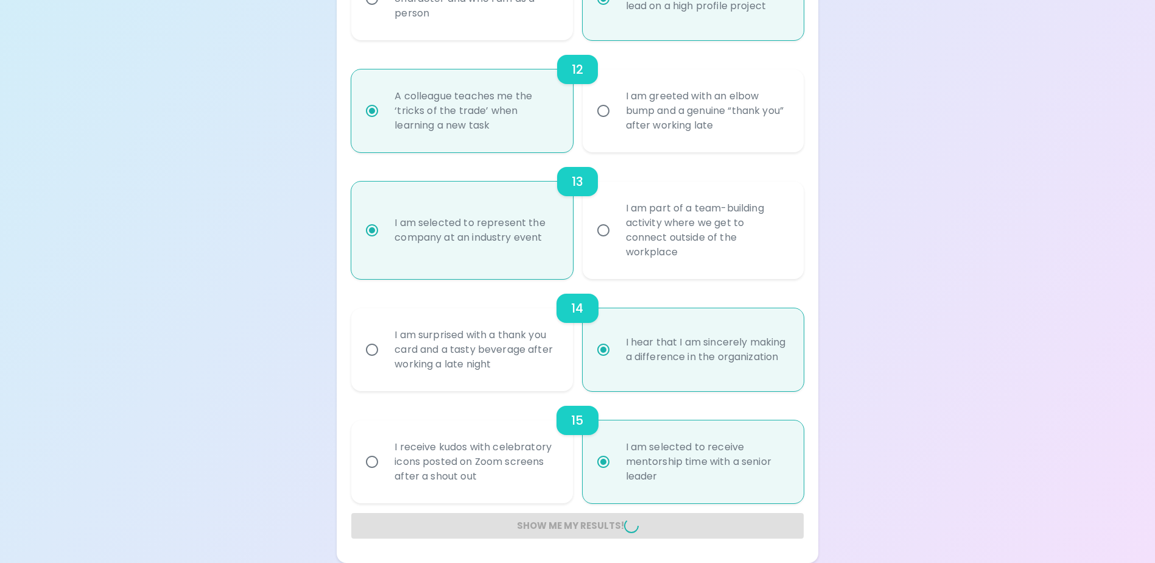
radio input "false"
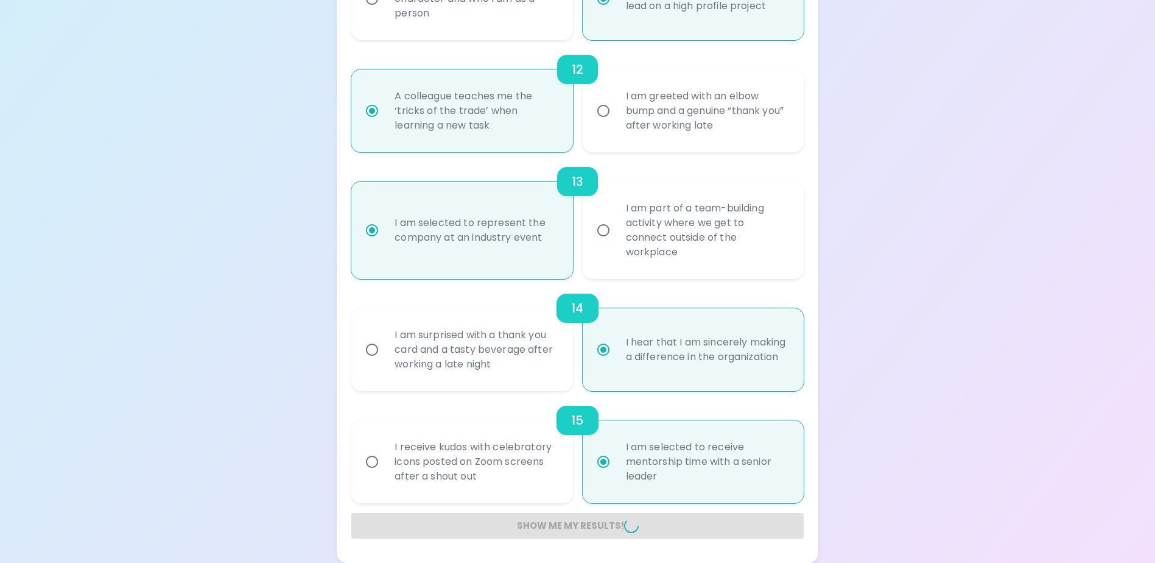
radio input "false"
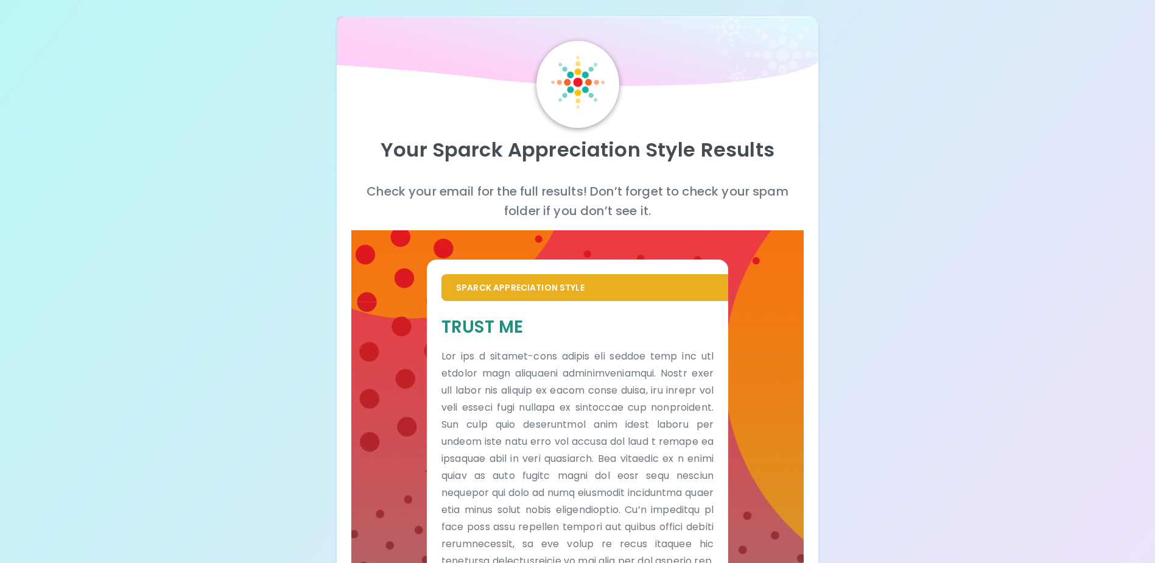
scroll to position [0, 0]
